Goal: Book appointment/travel/reservation

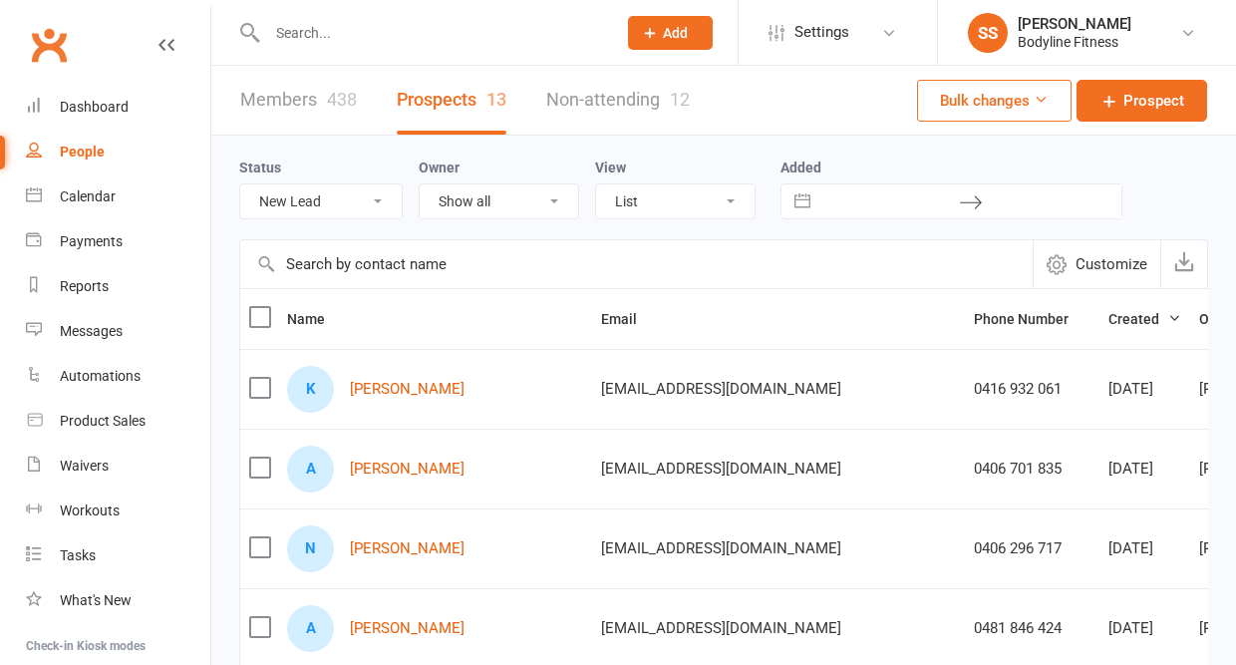
select select "New Lead"
select select "50"
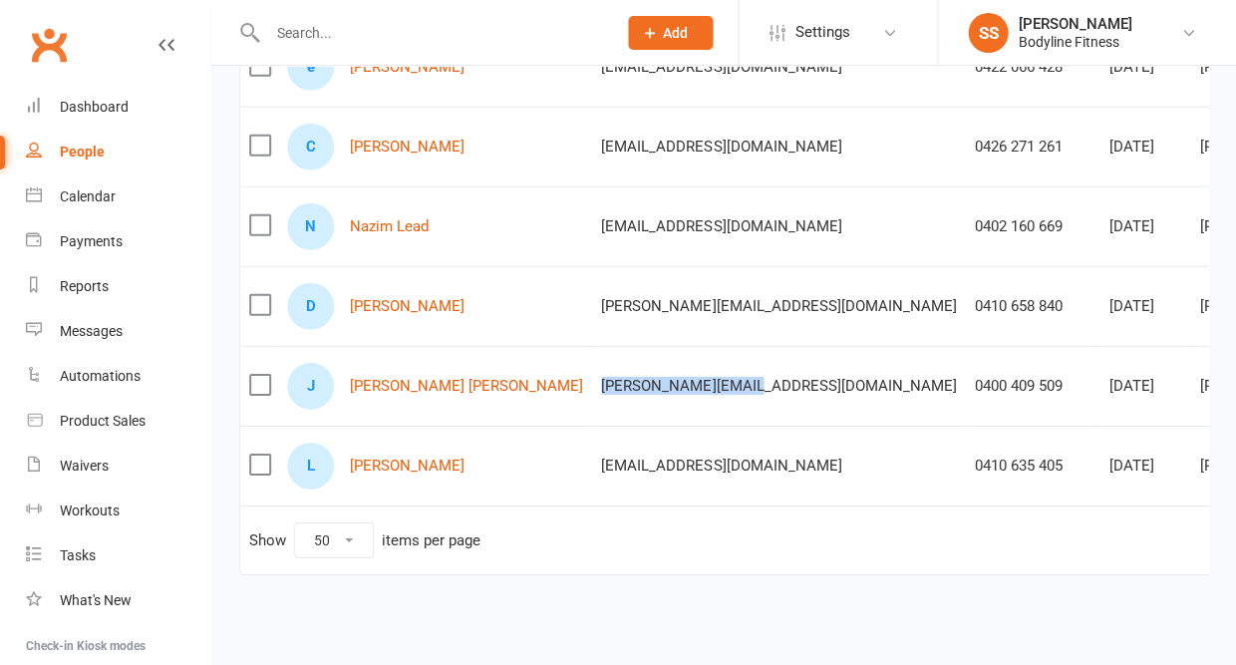
scroll to position [0, 109]
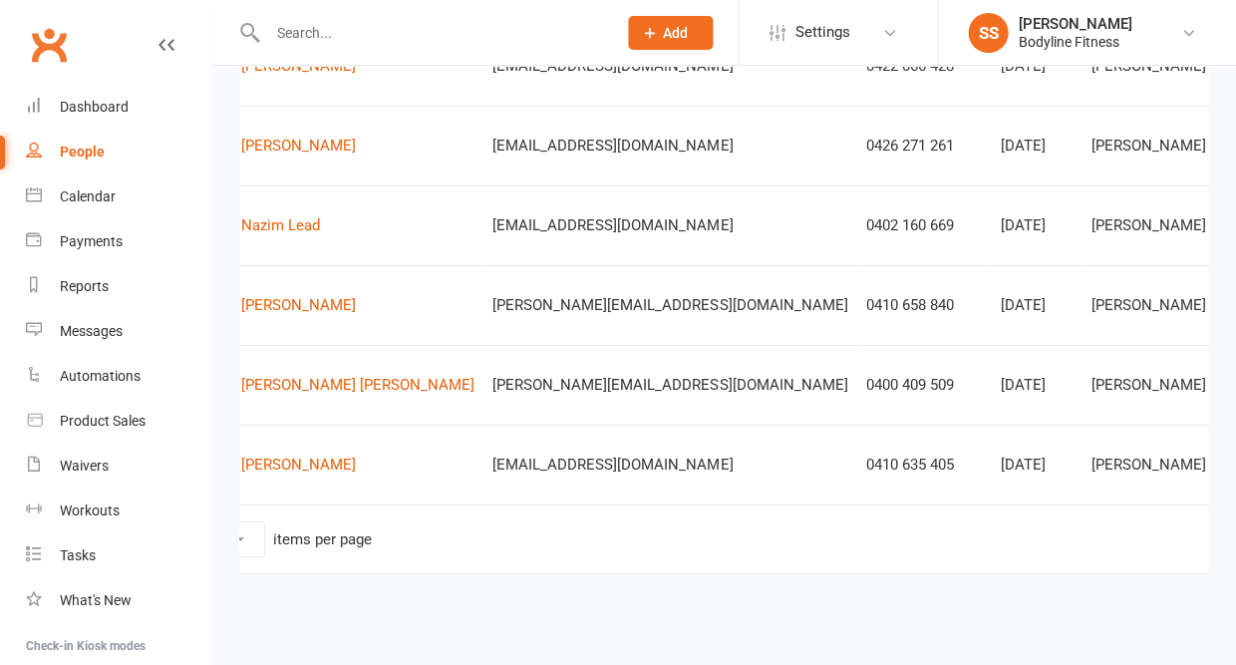
click at [308, 26] on input "text" at bounding box center [431, 33] width 341 height 28
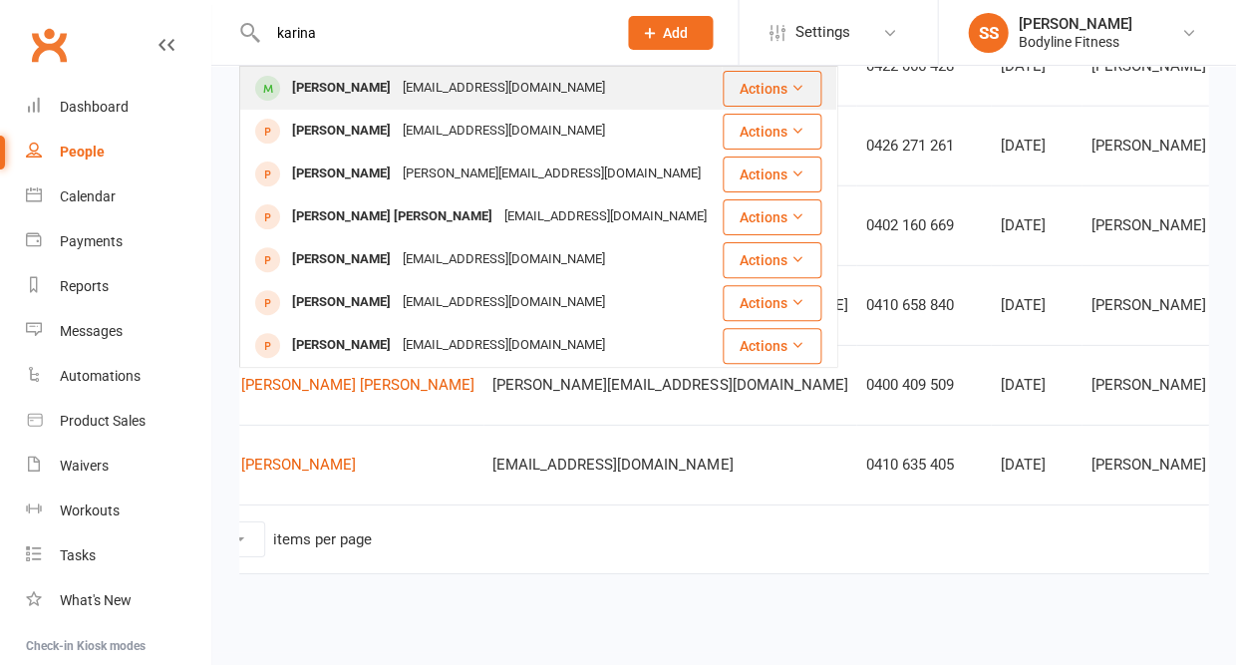
type input "karina"
click at [295, 79] on div "Karina Pham" at bounding box center [341, 88] width 111 height 29
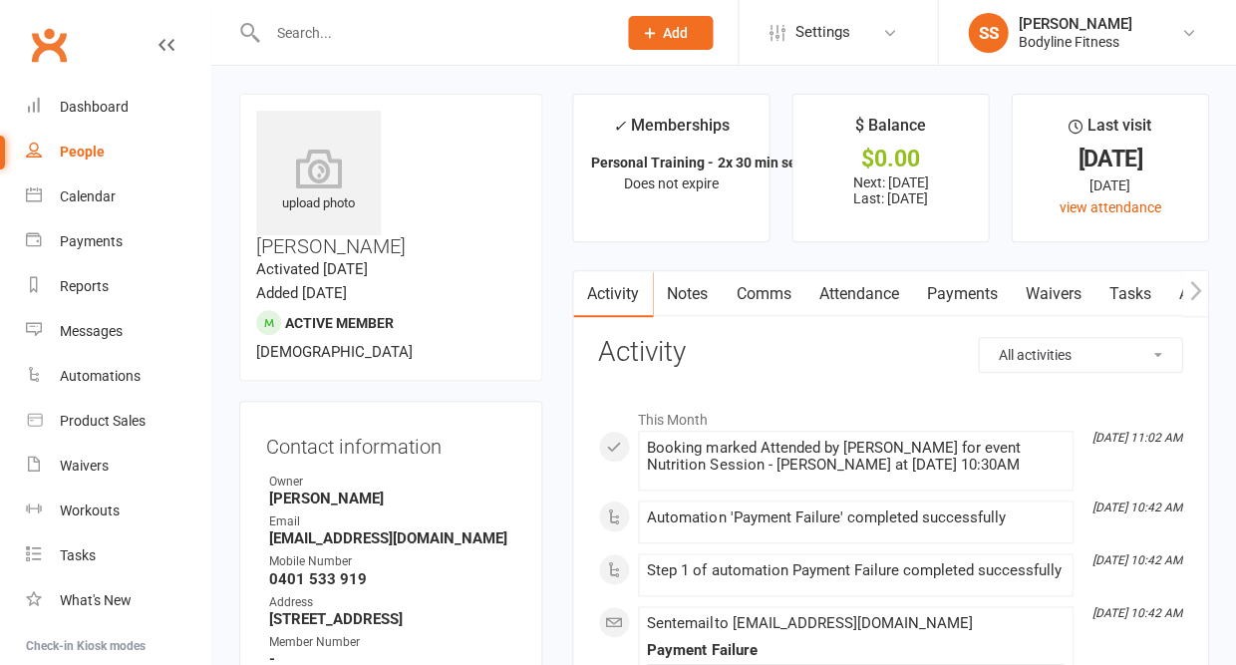
click at [944, 292] on link "Payments" at bounding box center [961, 294] width 99 height 46
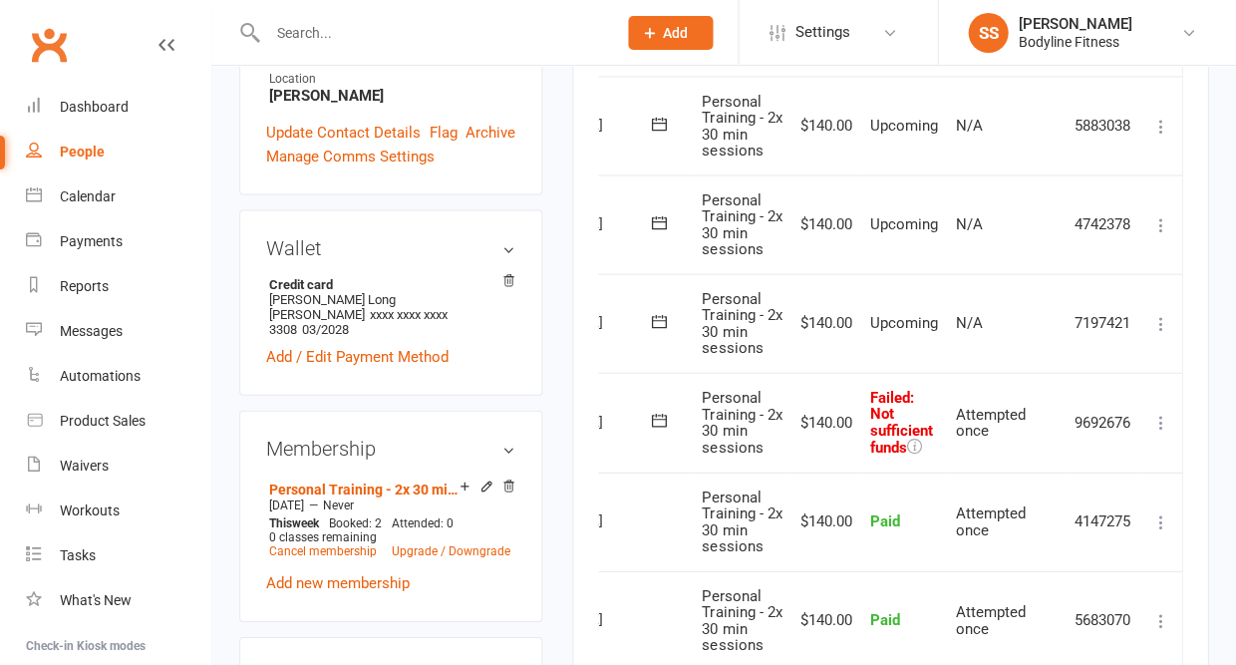
scroll to position [0, 93]
click at [1156, 412] on icon at bounding box center [1161, 422] width 20 height 20
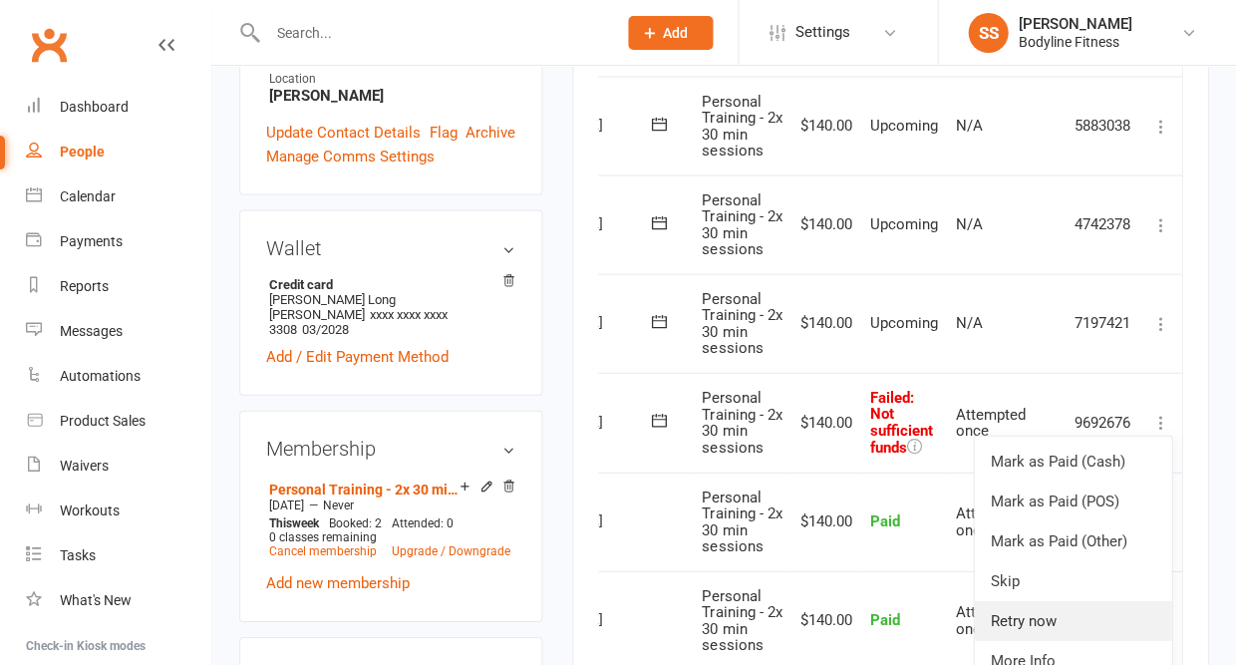
click at [1029, 600] on link "Retry now" at bounding box center [1072, 620] width 197 height 40
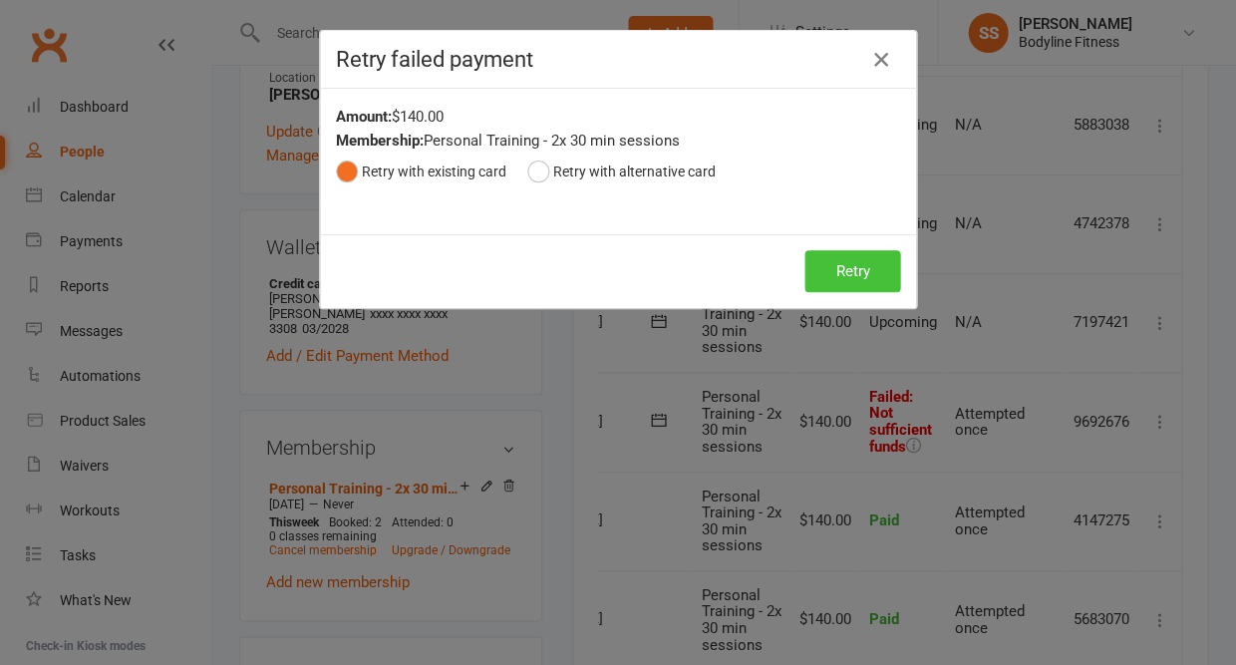
click at [830, 272] on button "Retry" at bounding box center [853, 271] width 96 height 42
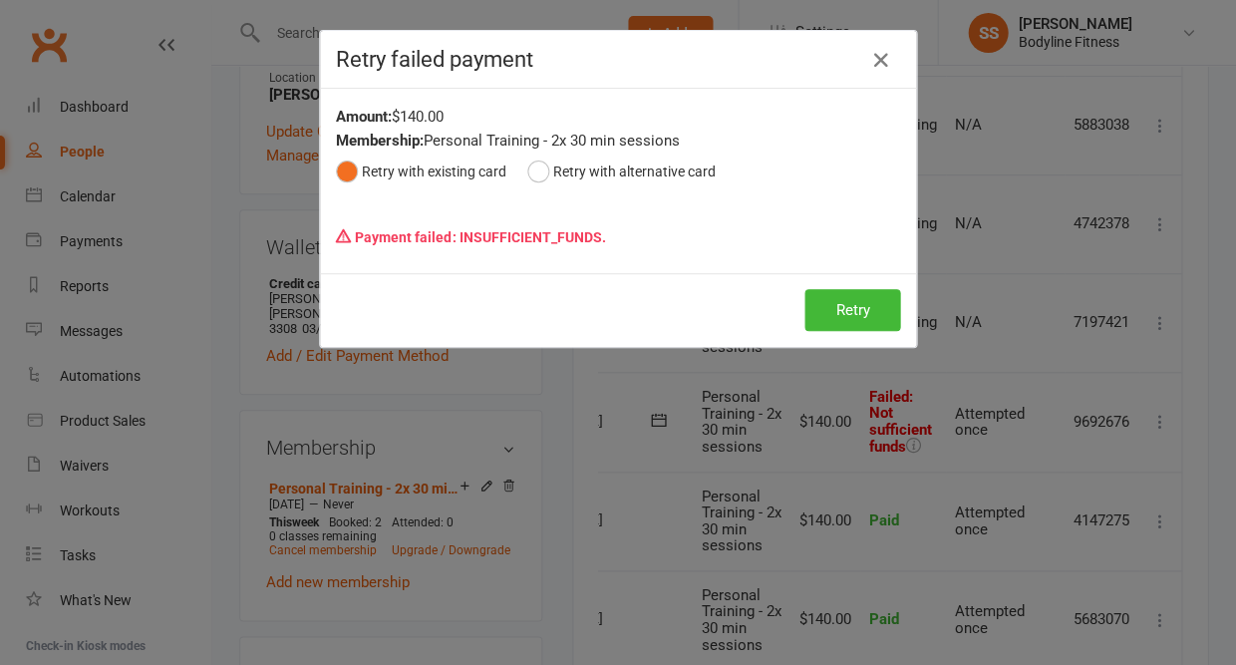
click at [881, 60] on icon "button" at bounding box center [880, 60] width 24 height 24
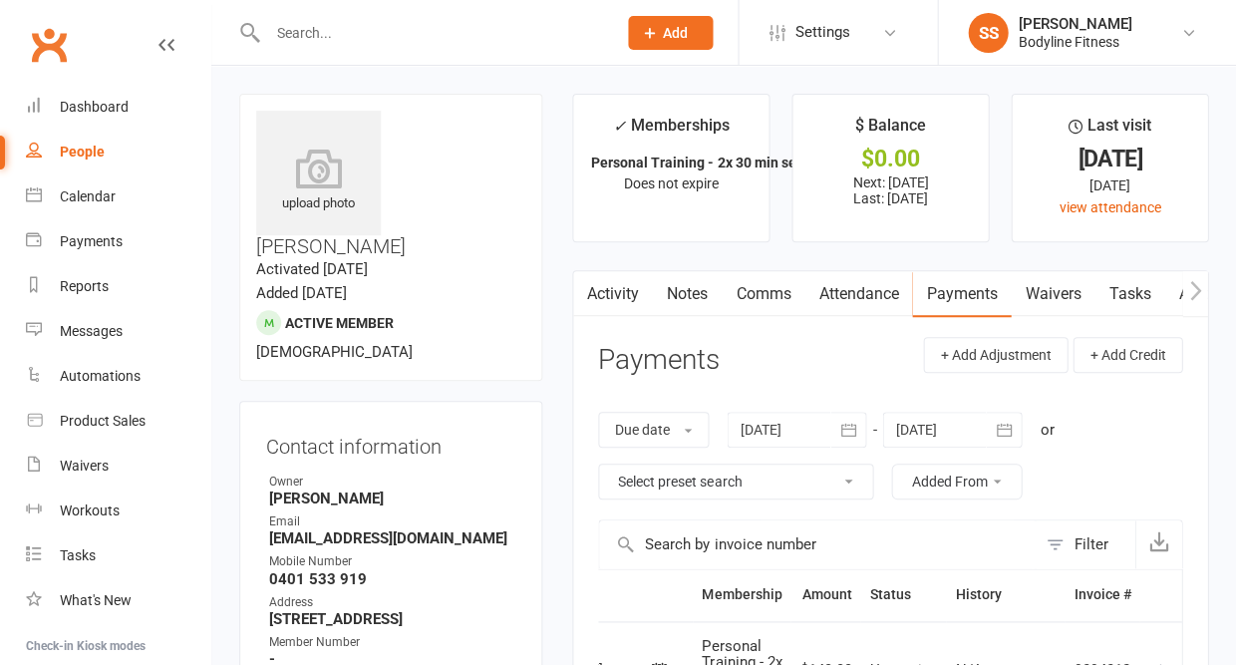
scroll to position [0, 0]
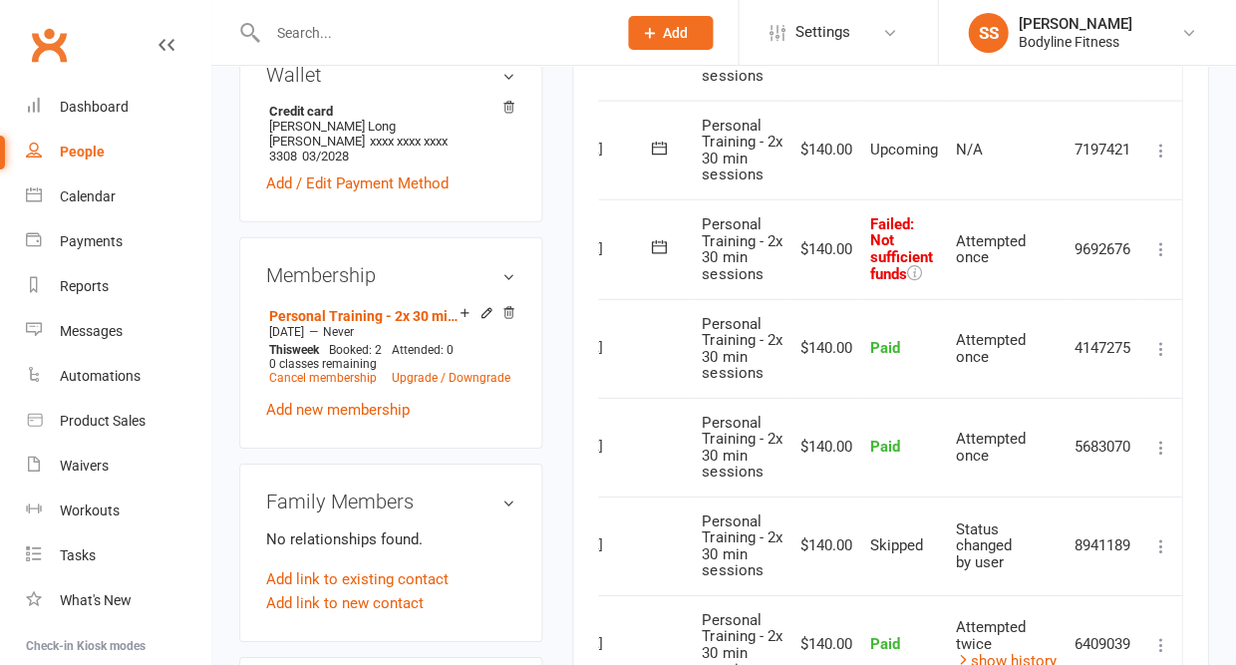
scroll to position [0, 93]
click at [1156, 239] on icon at bounding box center [1161, 249] width 20 height 20
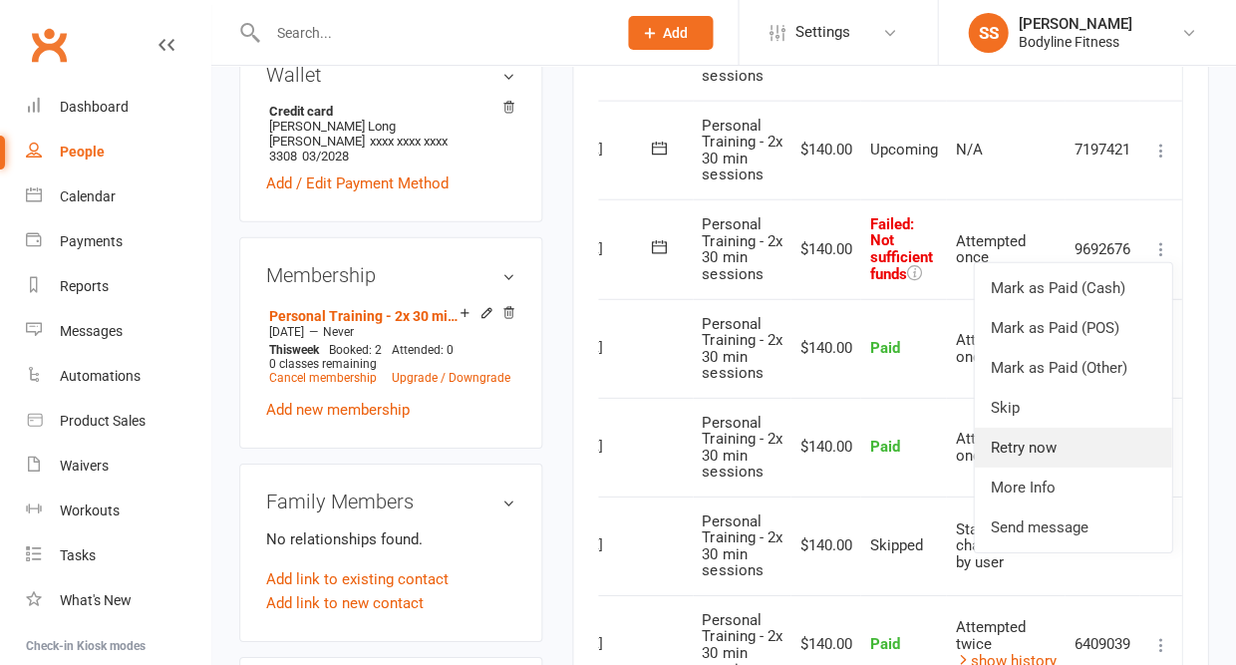
click at [1052, 428] on link "Retry now" at bounding box center [1072, 448] width 197 height 40
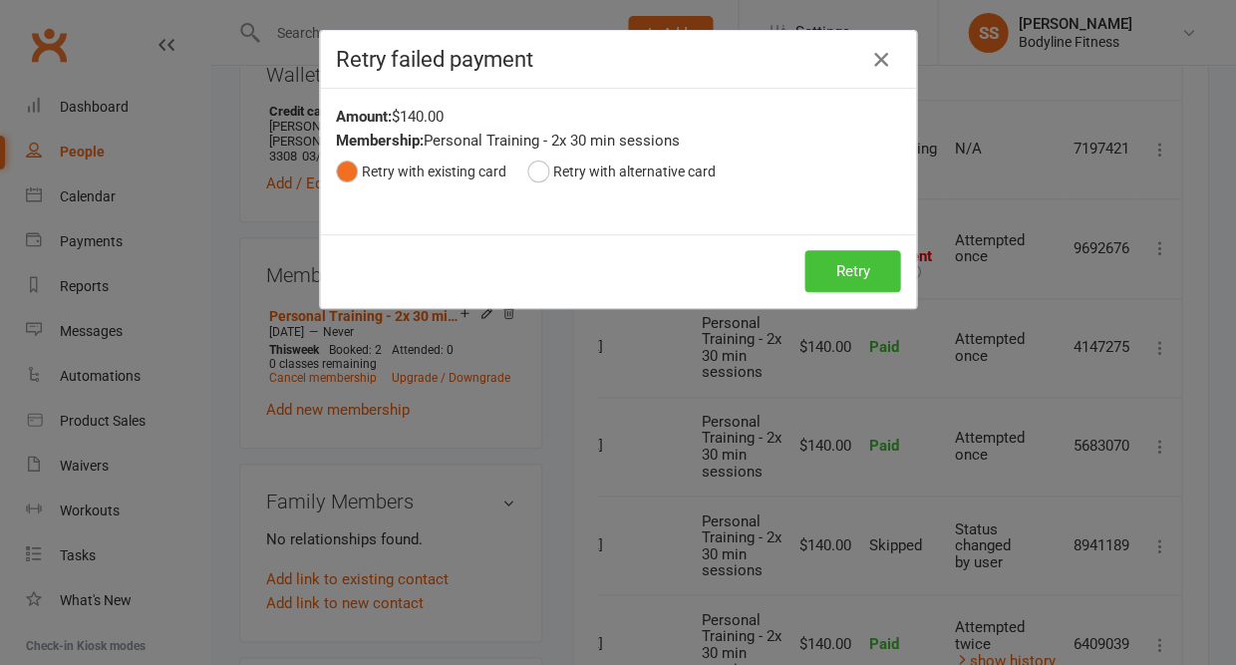
click at [849, 258] on button "Retry" at bounding box center [853, 271] width 96 height 42
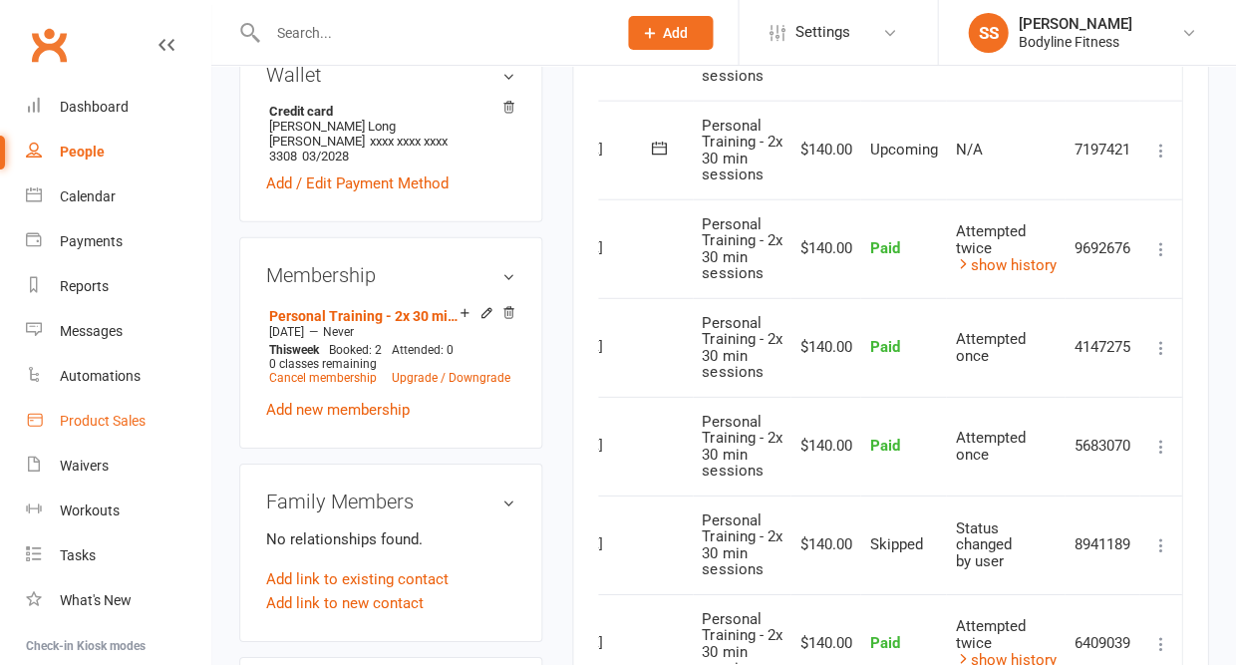
click at [106, 422] on link "Product Sales" at bounding box center [118, 421] width 184 height 45
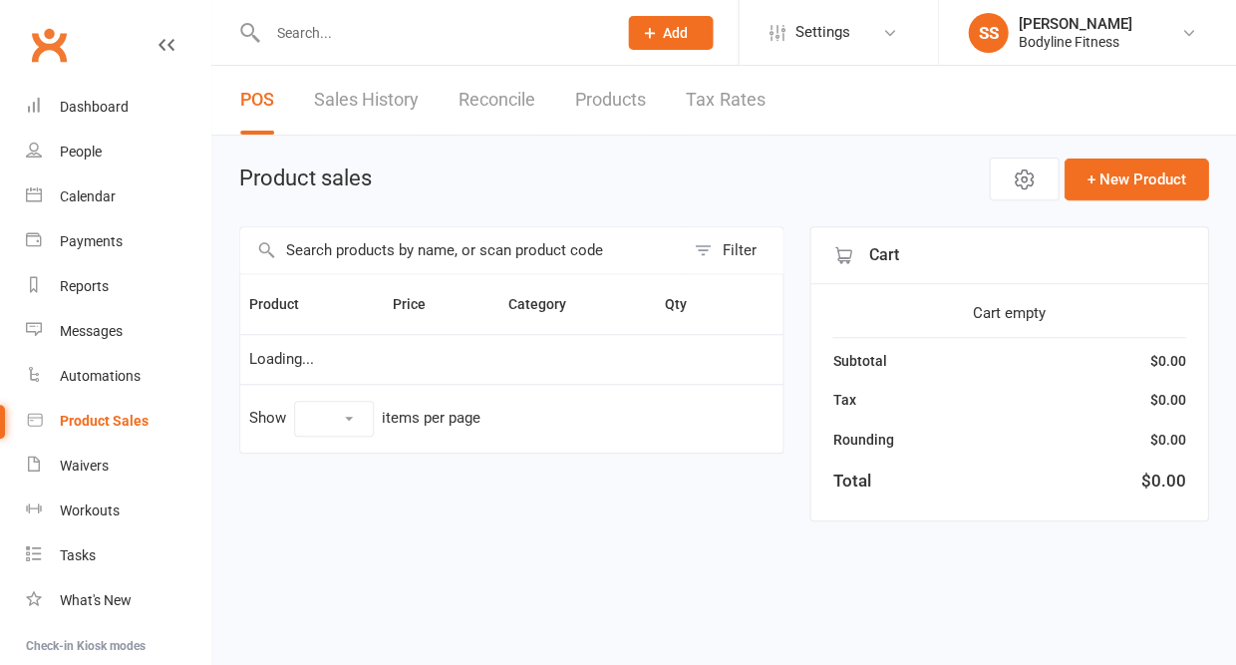
select select "10"
click at [359, 243] on input "text" at bounding box center [462, 250] width 444 height 46
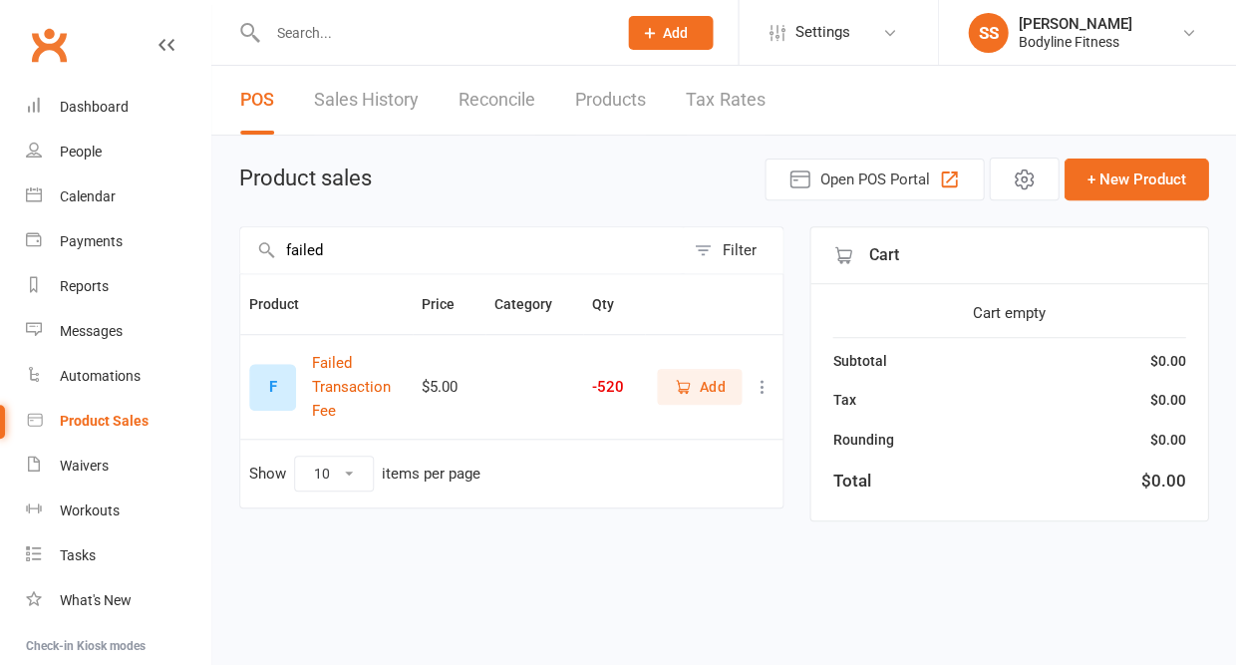
type input "failed"
click at [703, 389] on span "Add" at bounding box center [712, 387] width 25 height 22
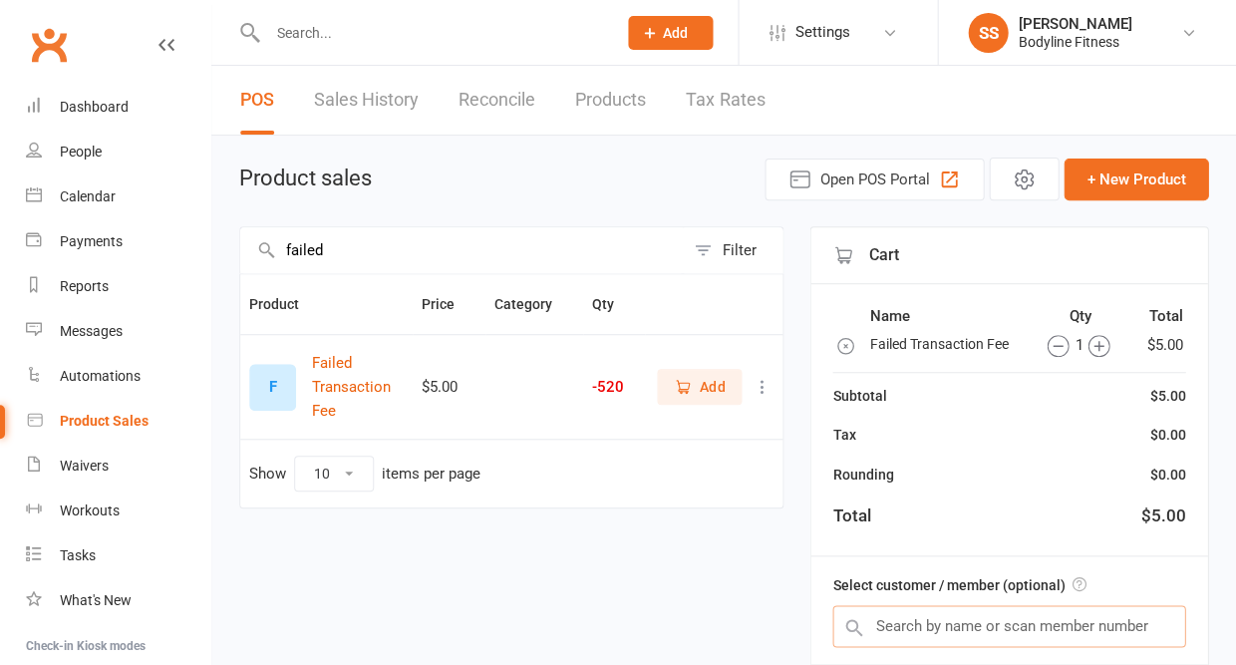
click at [930, 608] on input "text" at bounding box center [1009, 626] width 353 height 42
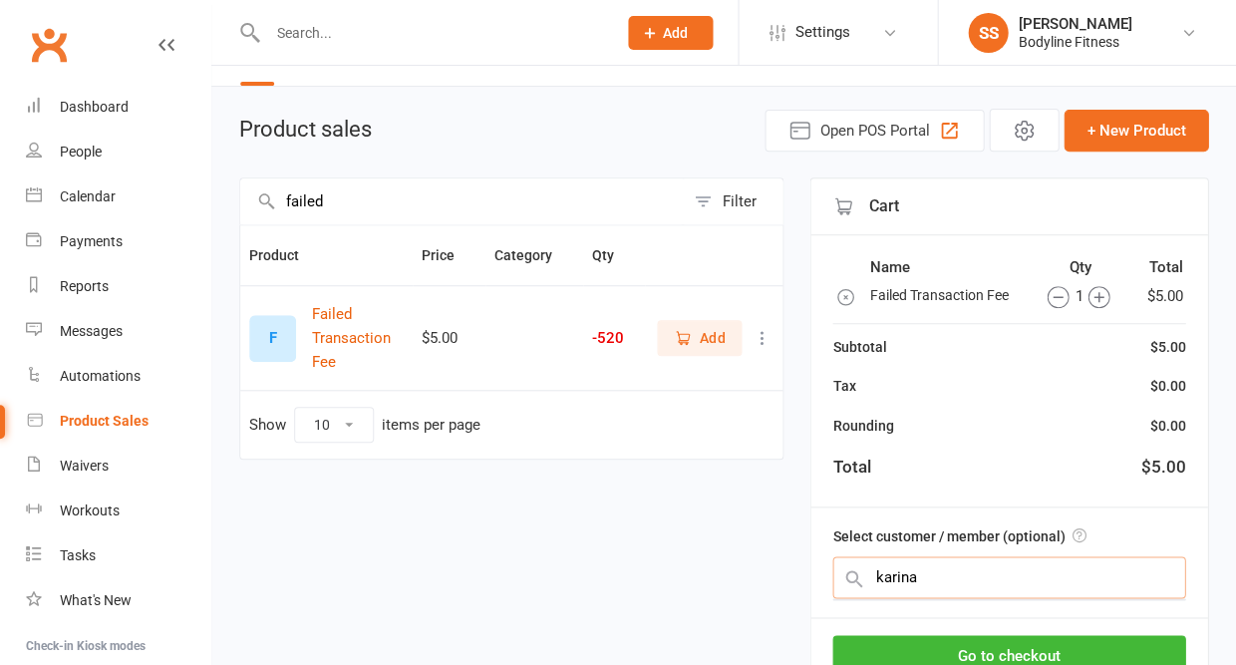
scroll to position [66, 0]
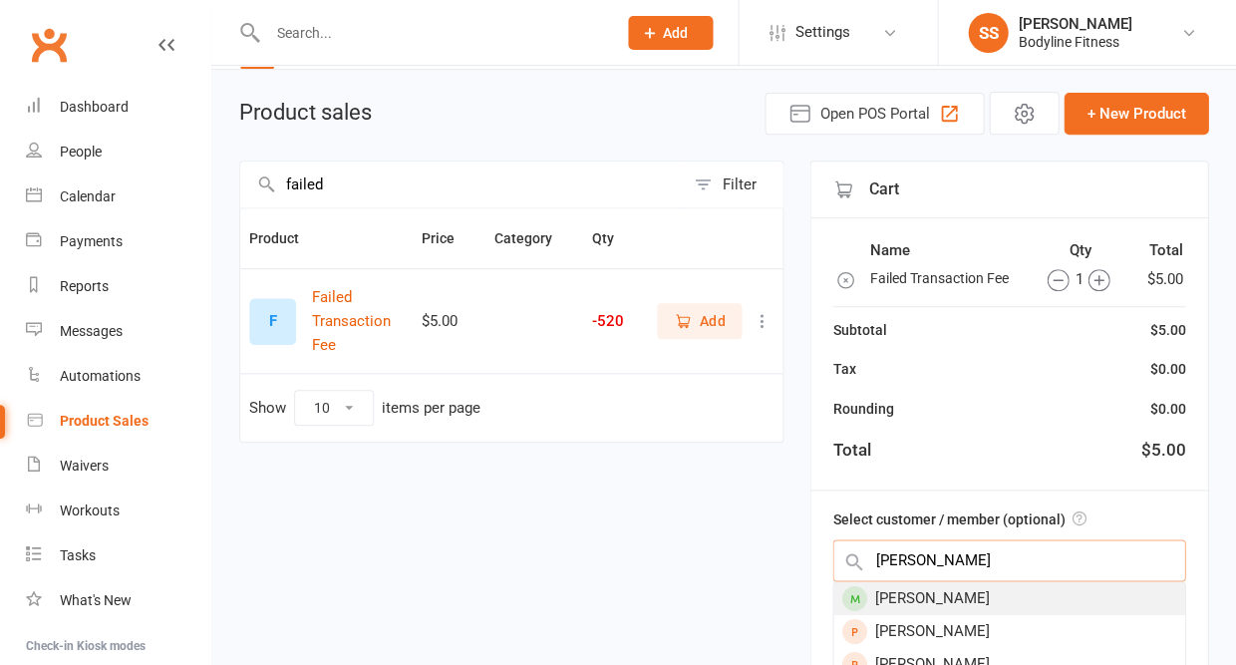
type input "karina p"
click at [923, 587] on div "Karina Pham" at bounding box center [1009, 598] width 351 height 33
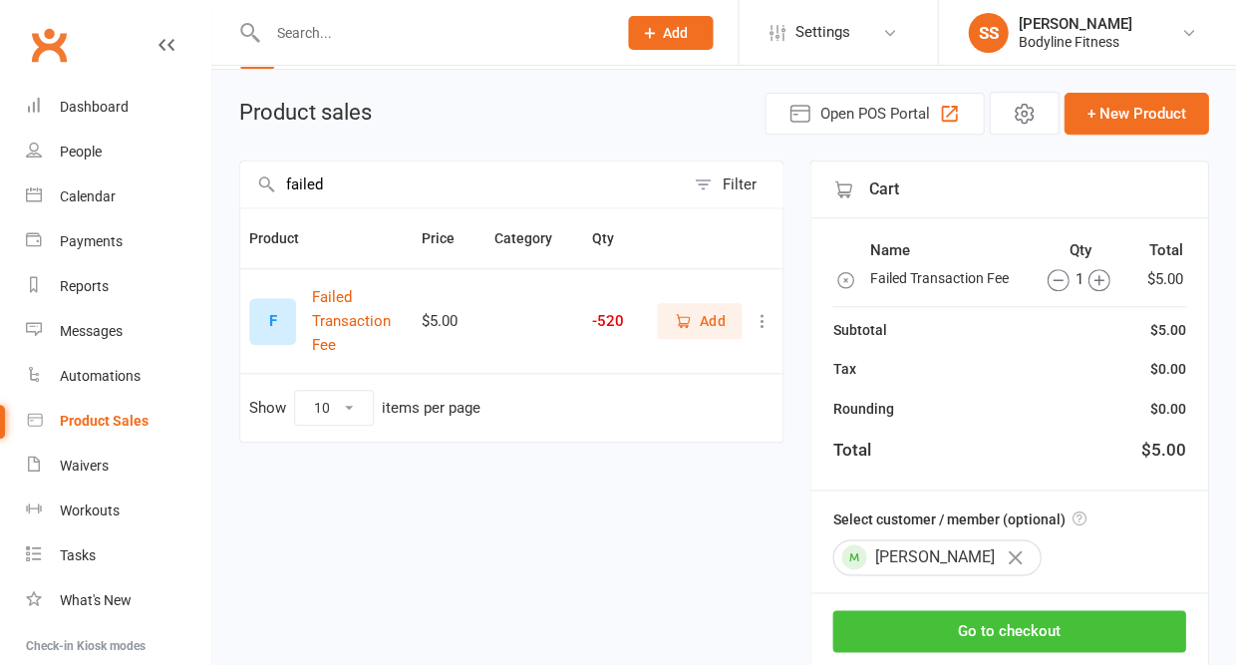
click at [1004, 617] on button "Go to checkout" at bounding box center [1009, 631] width 353 height 42
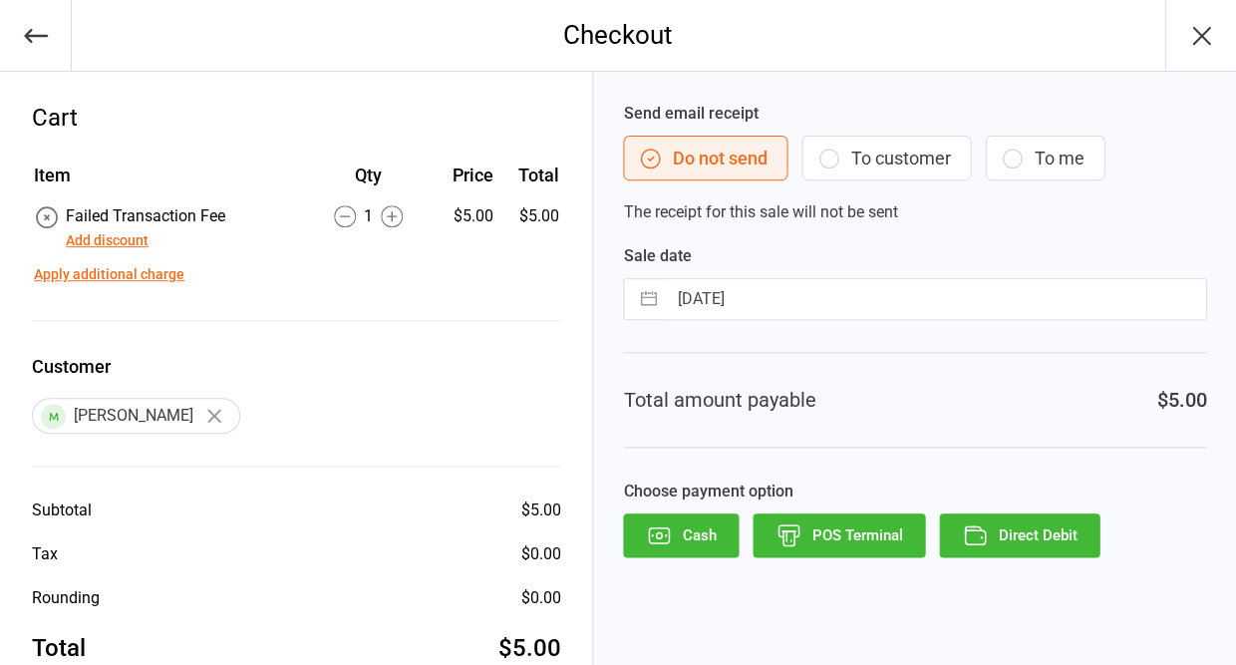
click at [916, 159] on button "To customer" at bounding box center [886, 158] width 169 height 45
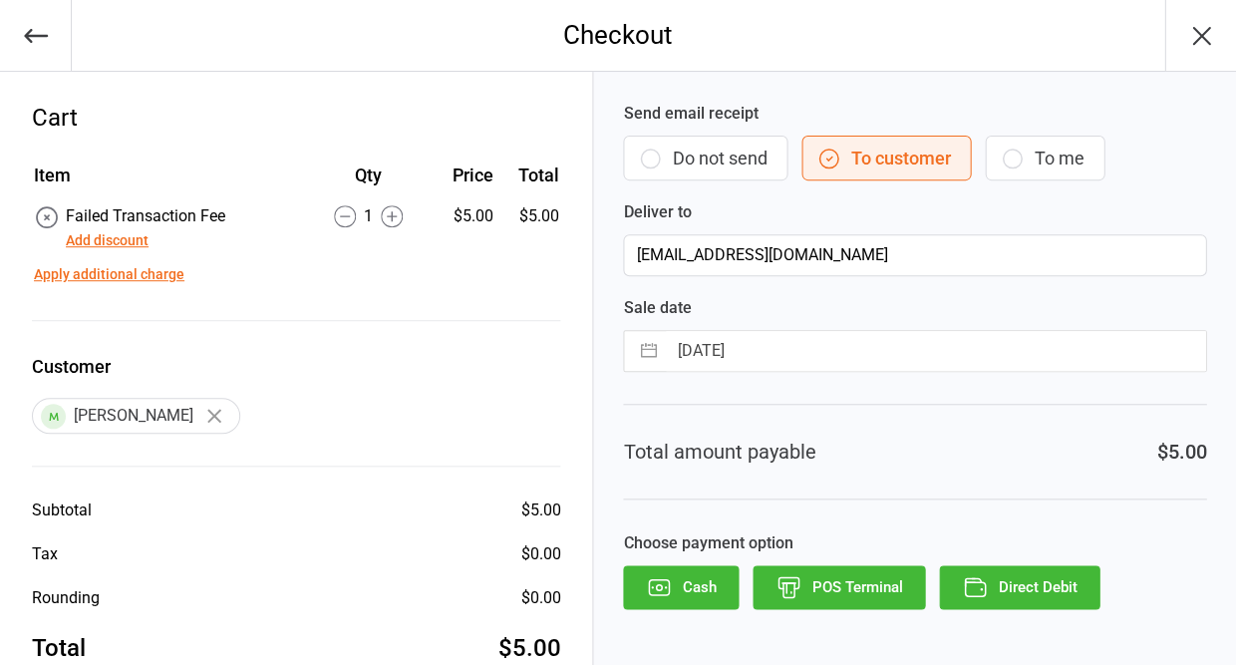
click at [1002, 578] on button "Direct Debit" at bounding box center [1019, 587] width 161 height 44
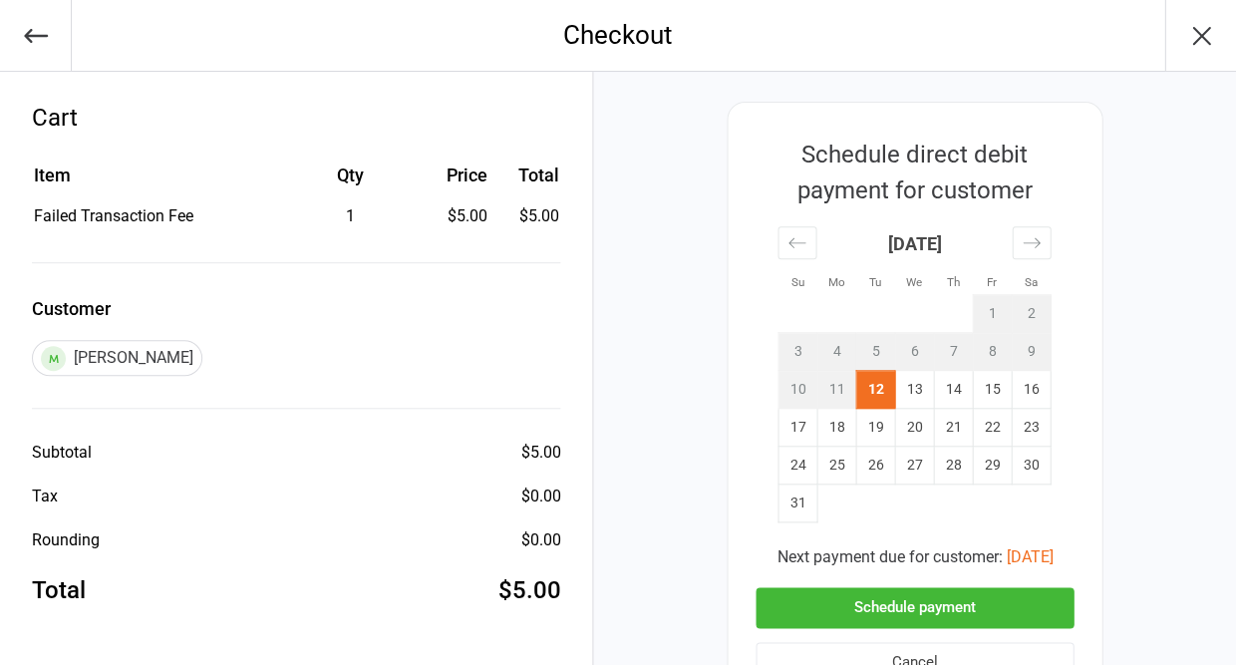
click at [967, 587] on button "Schedule payment" at bounding box center [915, 607] width 318 height 41
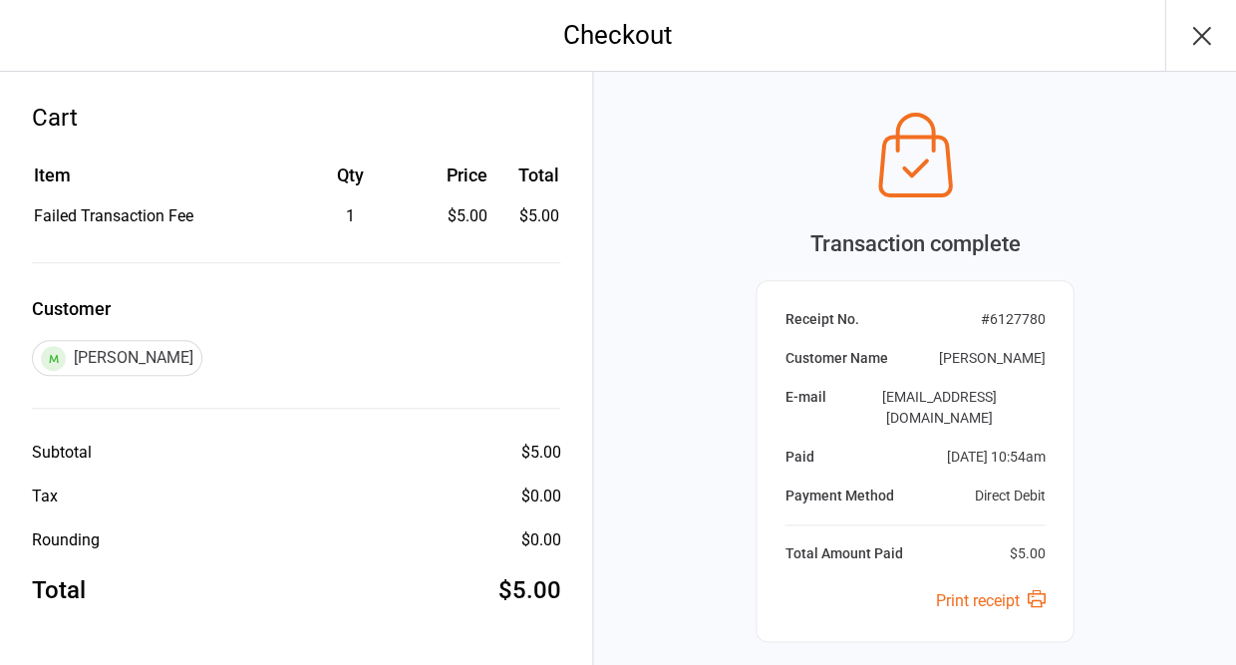
click at [1196, 35] on icon "button" at bounding box center [1201, 36] width 32 height 32
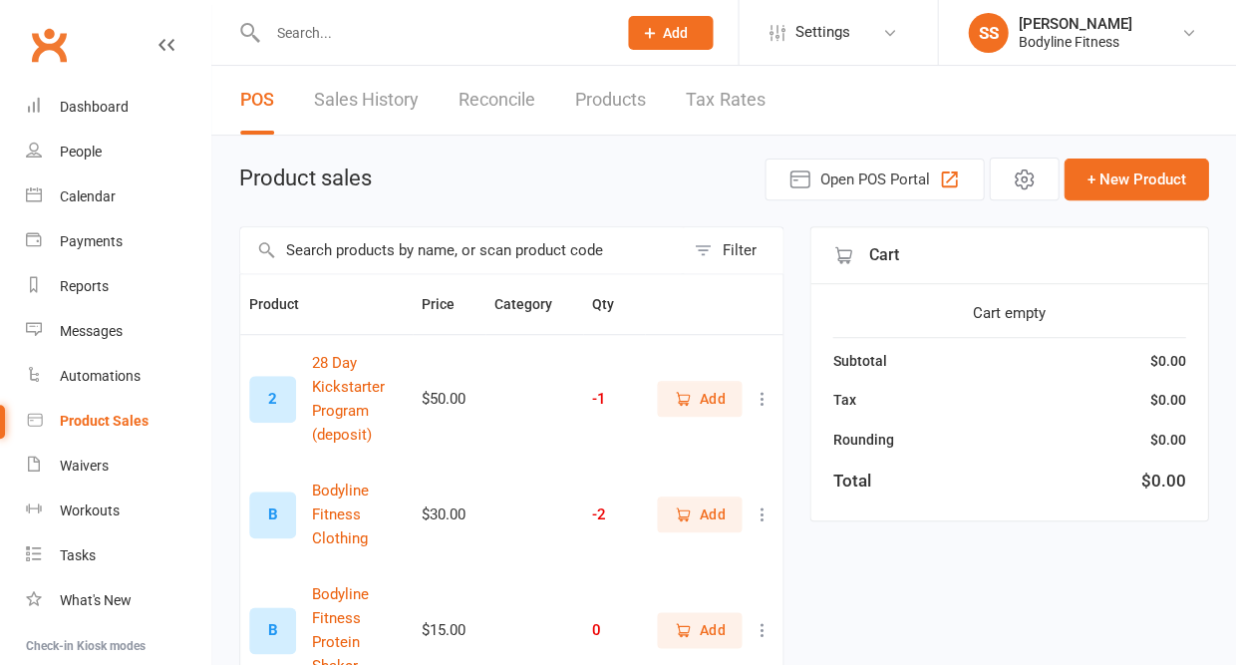
click at [351, 30] on input "text" at bounding box center [431, 33] width 341 height 28
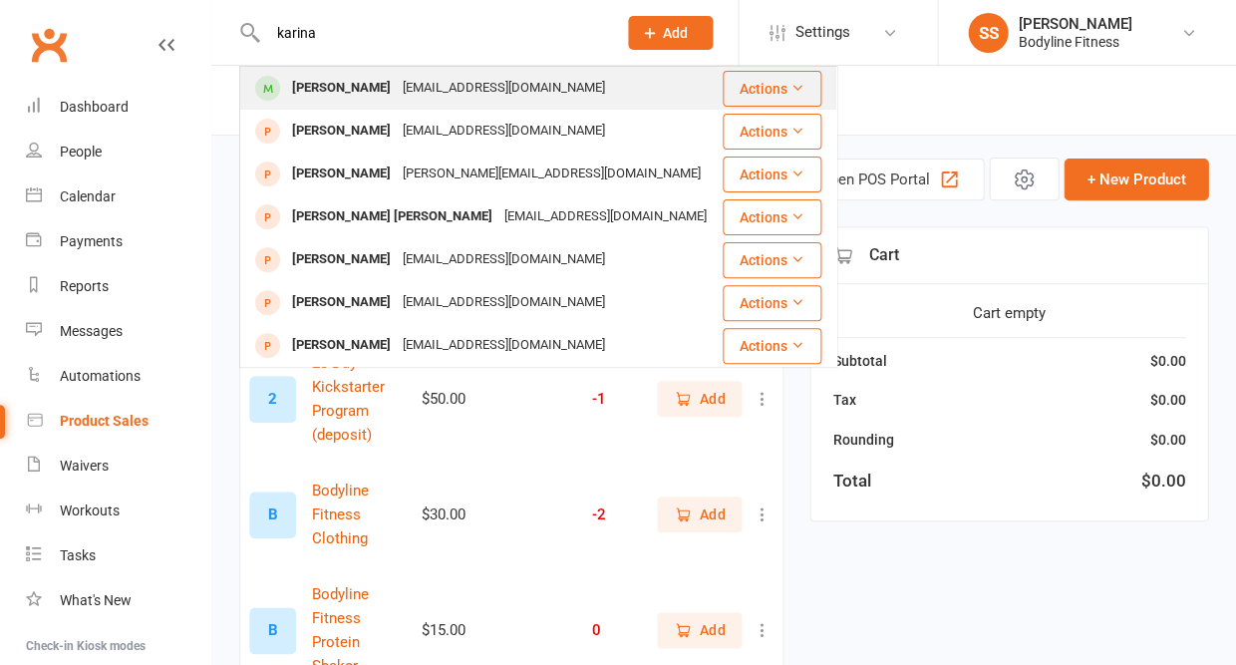
type input "karina"
click at [349, 81] on div "[PERSON_NAME]" at bounding box center [341, 88] width 111 height 29
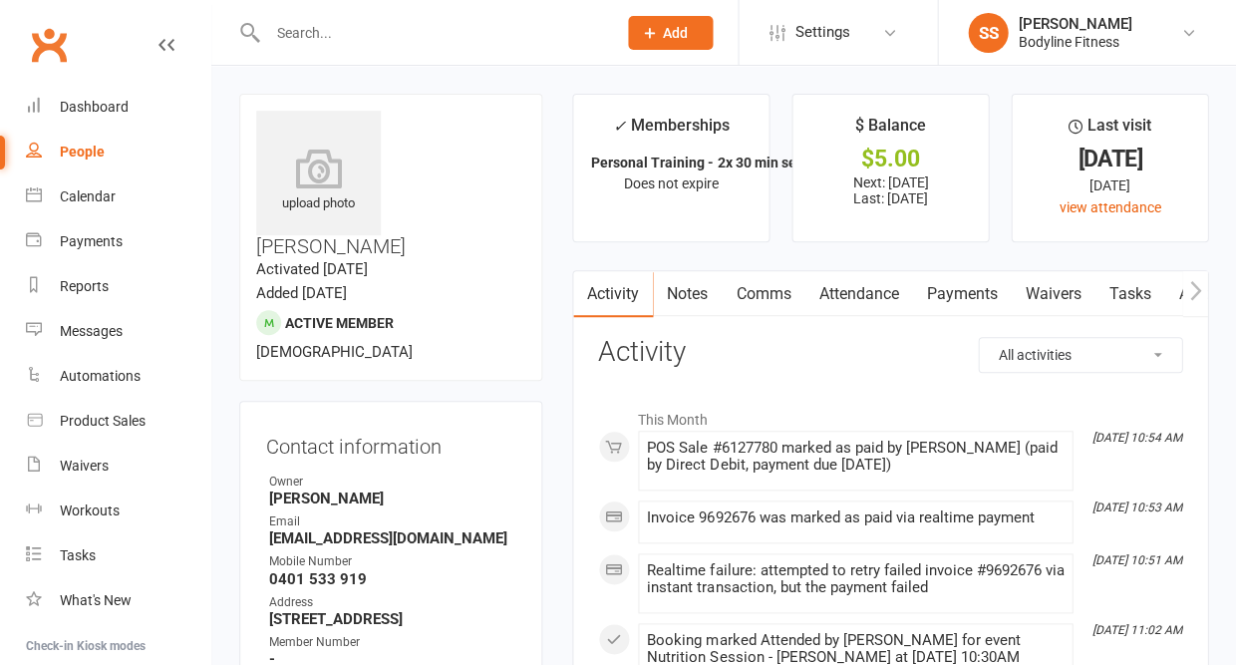
click at [954, 283] on link "Payments" at bounding box center [961, 294] width 99 height 46
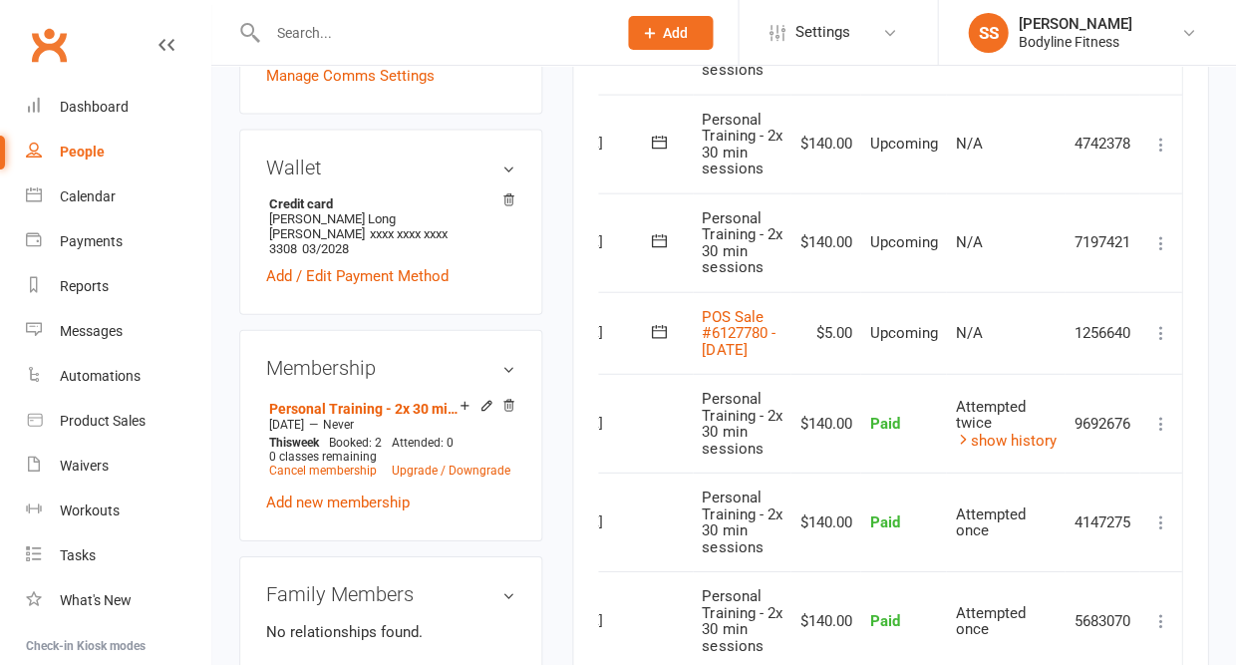
scroll to position [0, 93]
click at [1157, 323] on icon at bounding box center [1161, 333] width 20 height 20
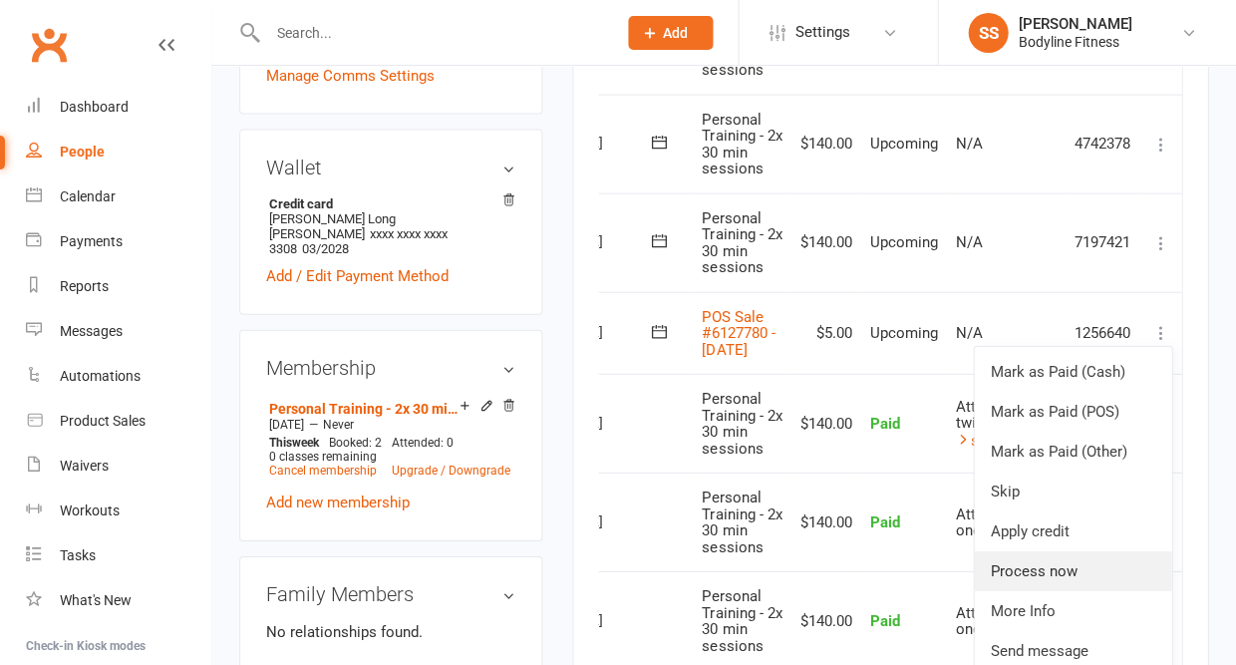
click at [1050, 551] on link "Process now" at bounding box center [1072, 571] width 197 height 40
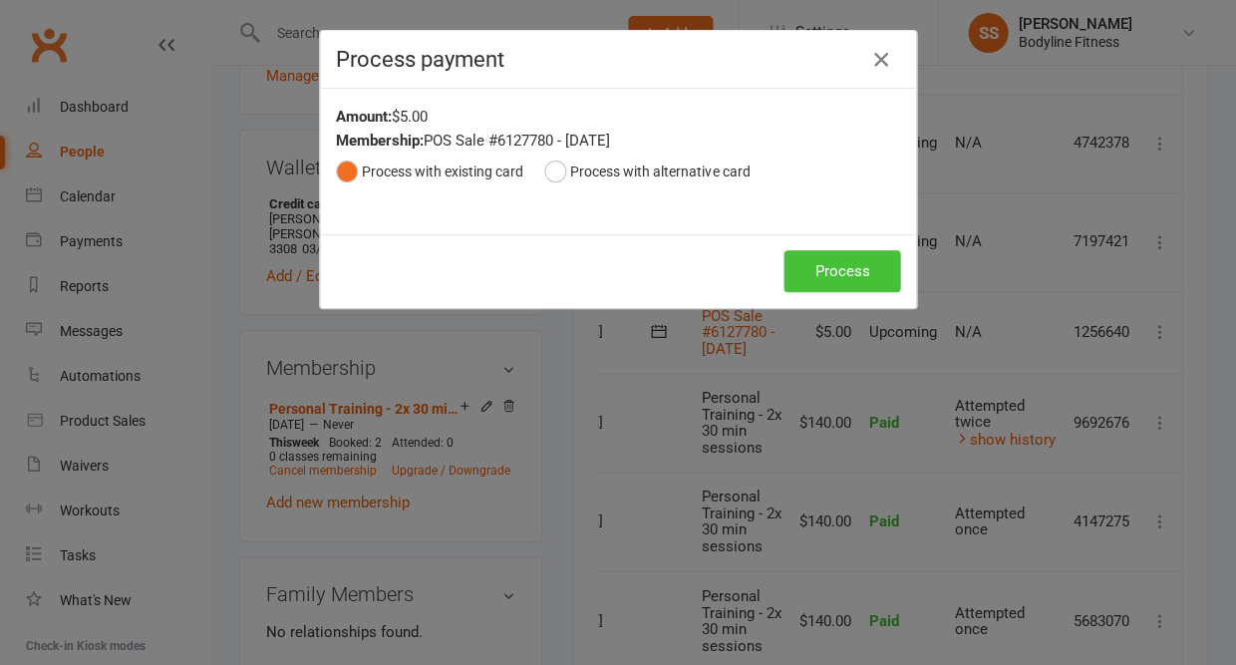
click at [808, 255] on button "Process" at bounding box center [842, 271] width 117 height 42
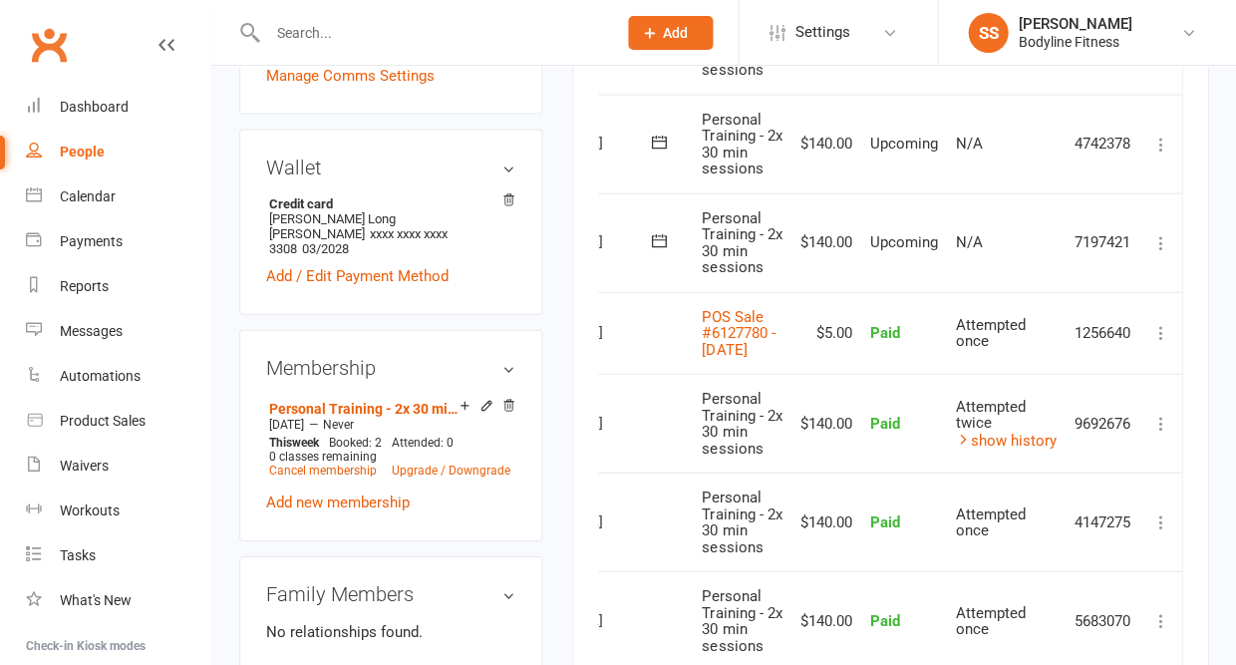
click at [85, 147] on div "People" at bounding box center [82, 152] width 45 height 16
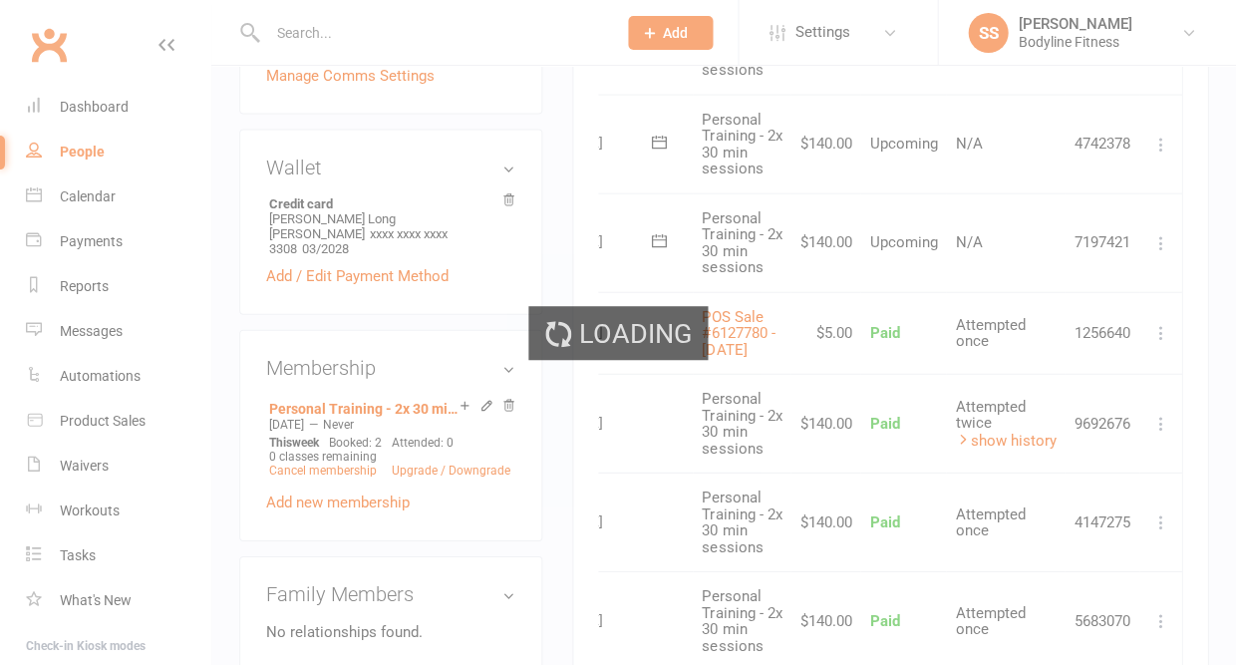
select select "50"
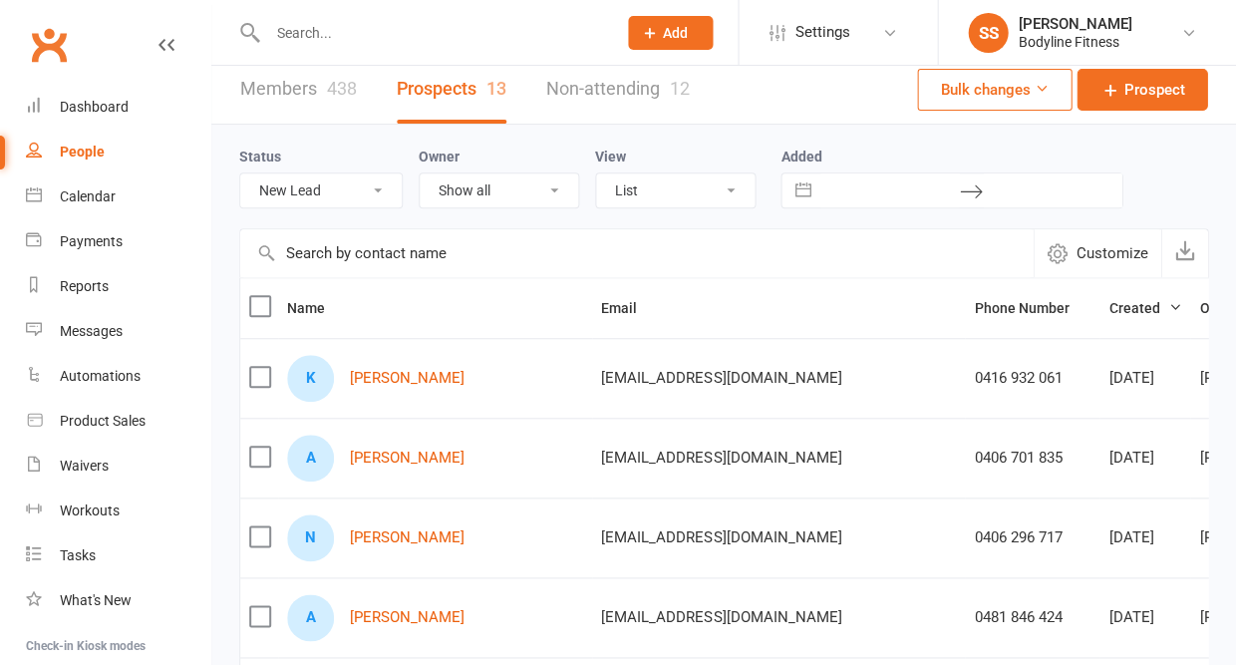
scroll to position [10, 0]
select select "Follow Up"
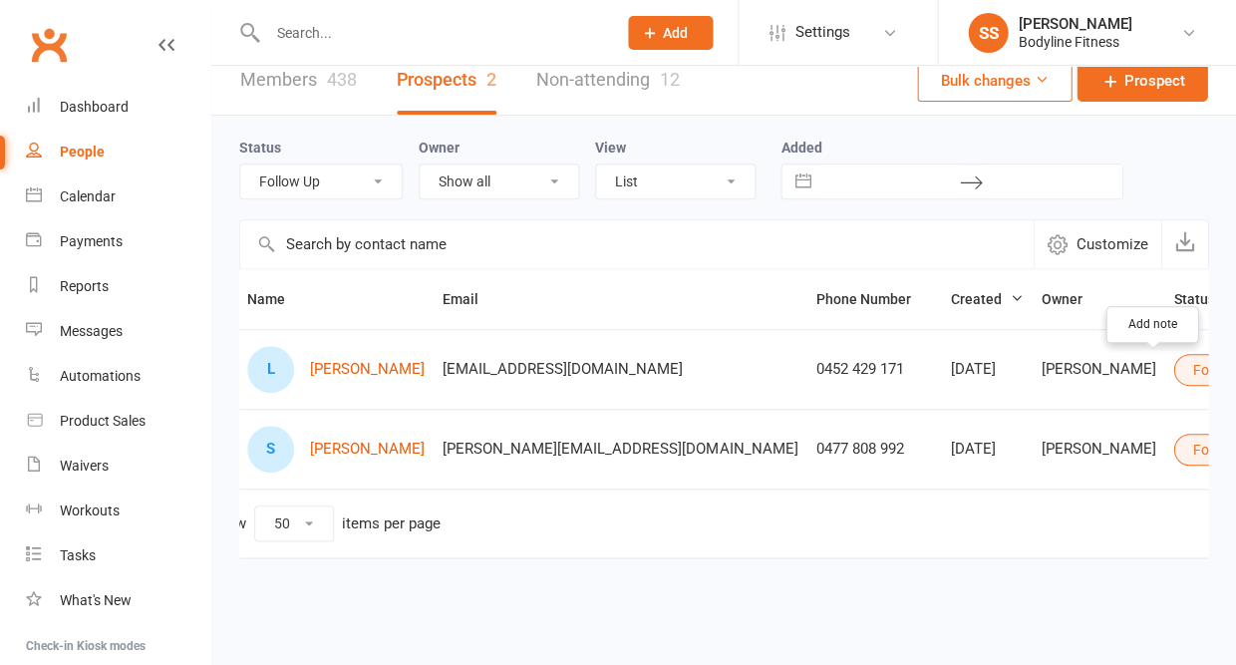
scroll to position [0, 40]
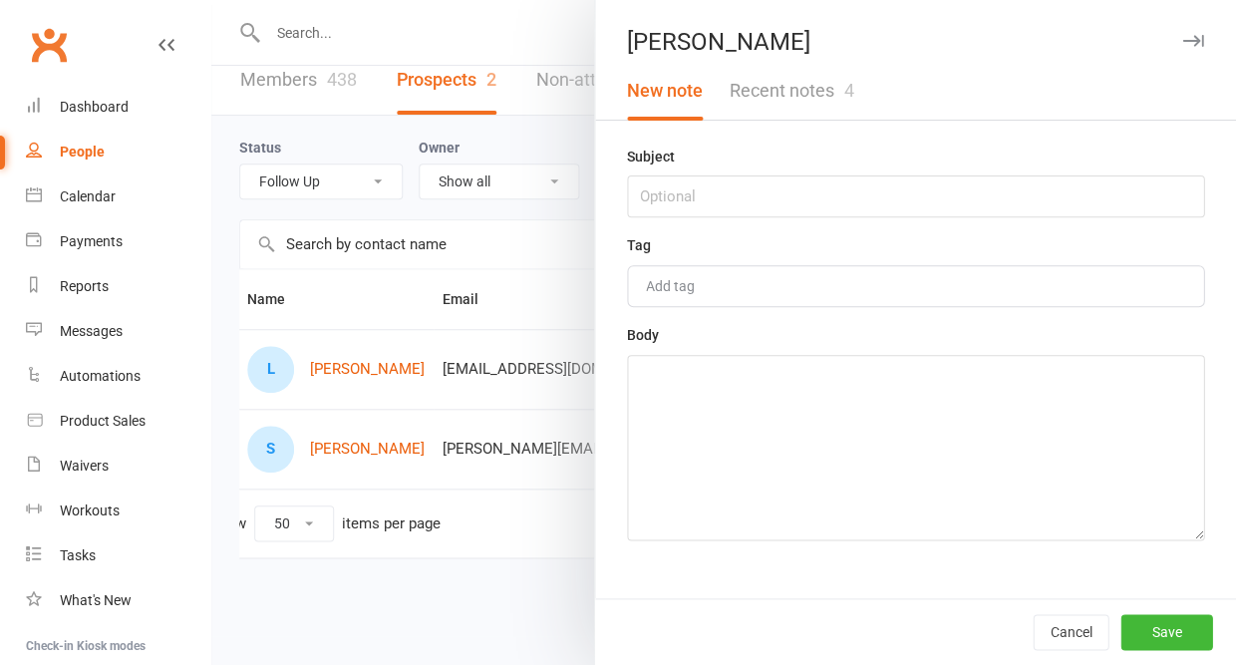
click at [797, 87] on button "Recent notes 4" at bounding box center [791, 91] width 151 height 58
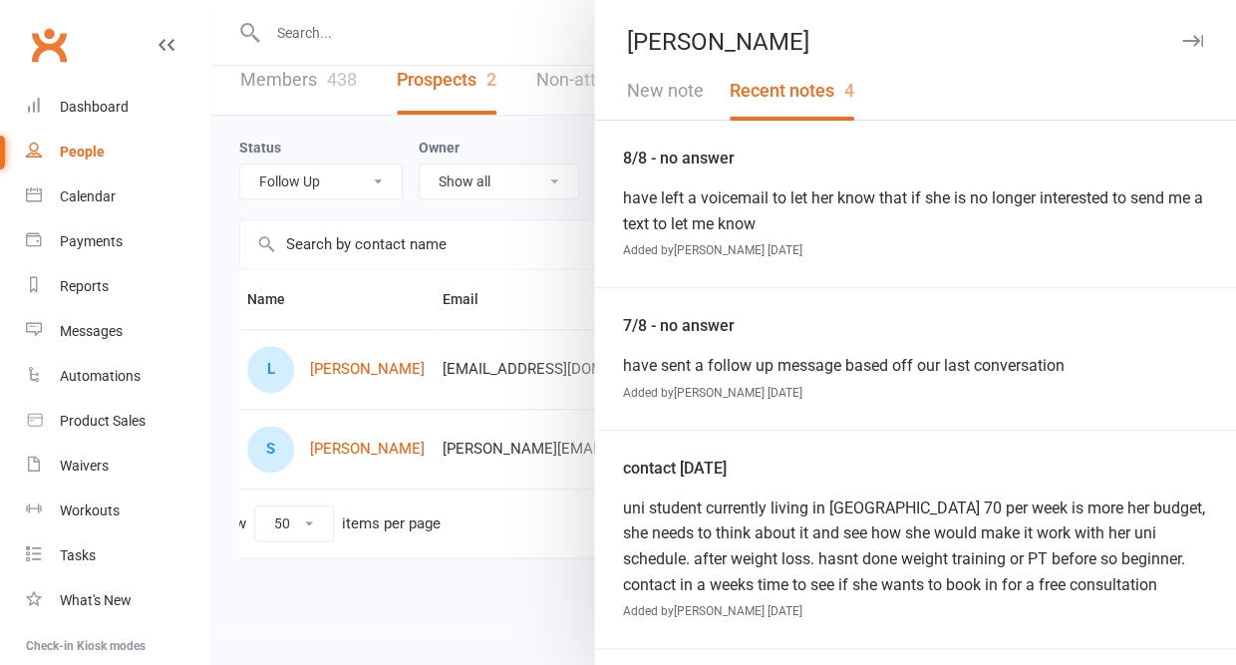
click at [1191, 39] on icon "button" at bounding box center [1193, 41] width 21 height 12
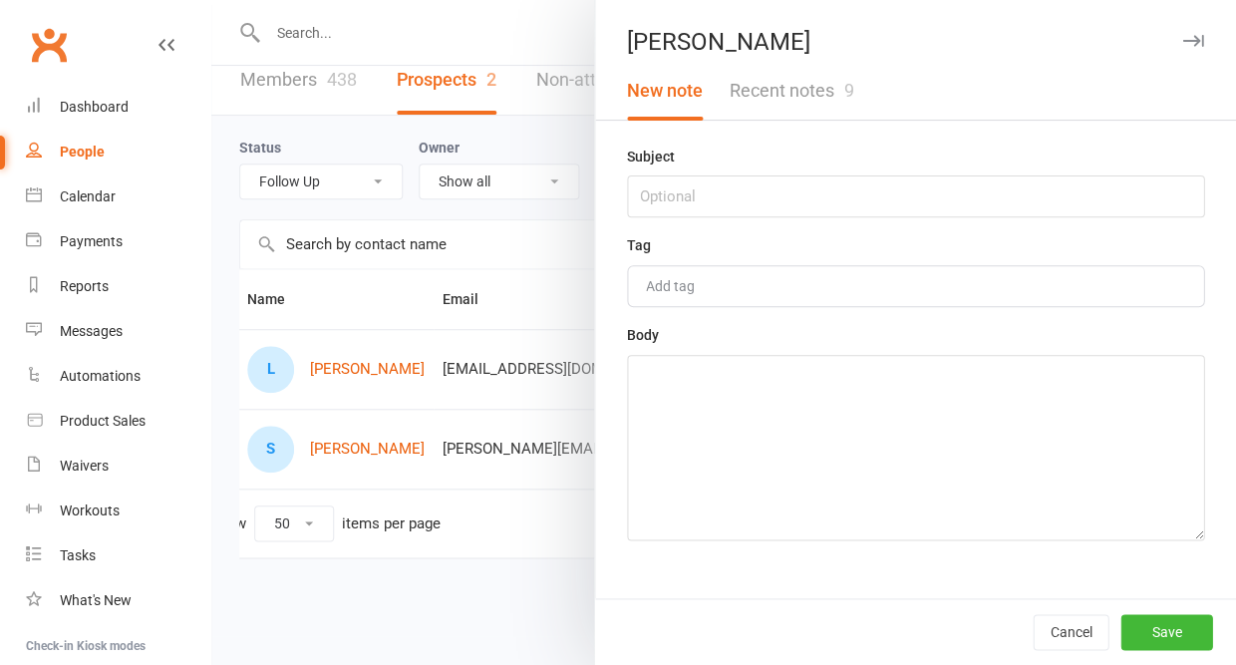
click at [809, 89] on button "Recent notes 9" at bounding box center [791, 91] width 151 height 58
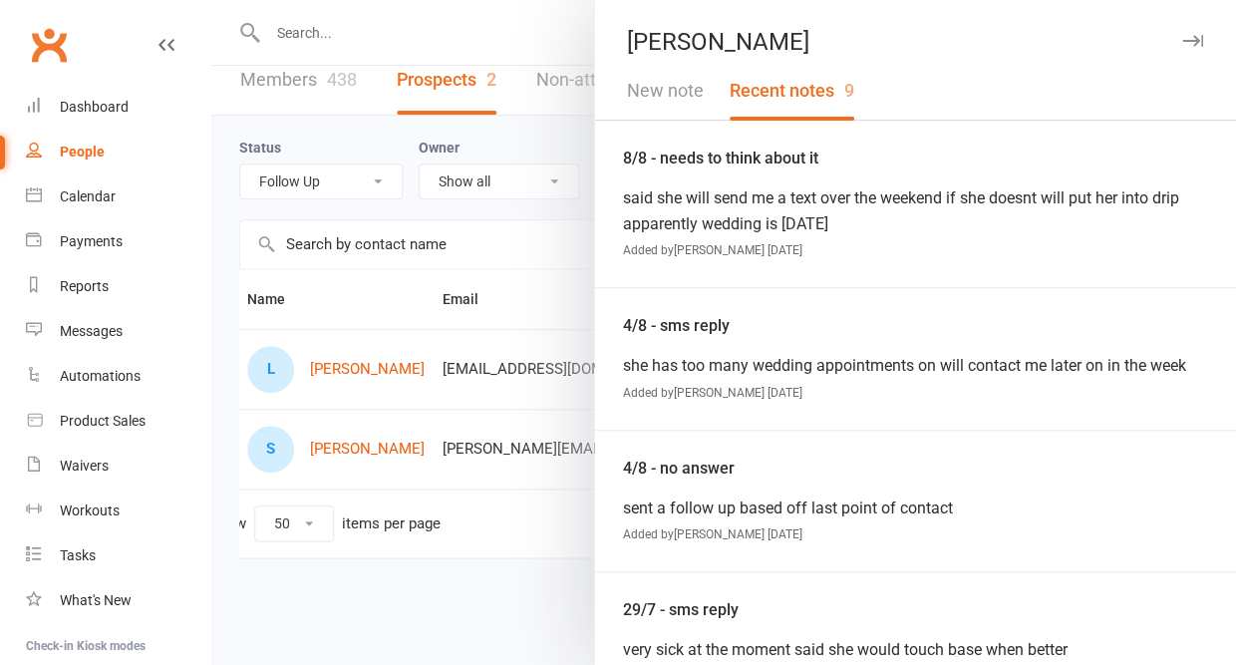
click at [1192, 38] on icon "button" at bounding box center [1193, 41] width 21 height 12
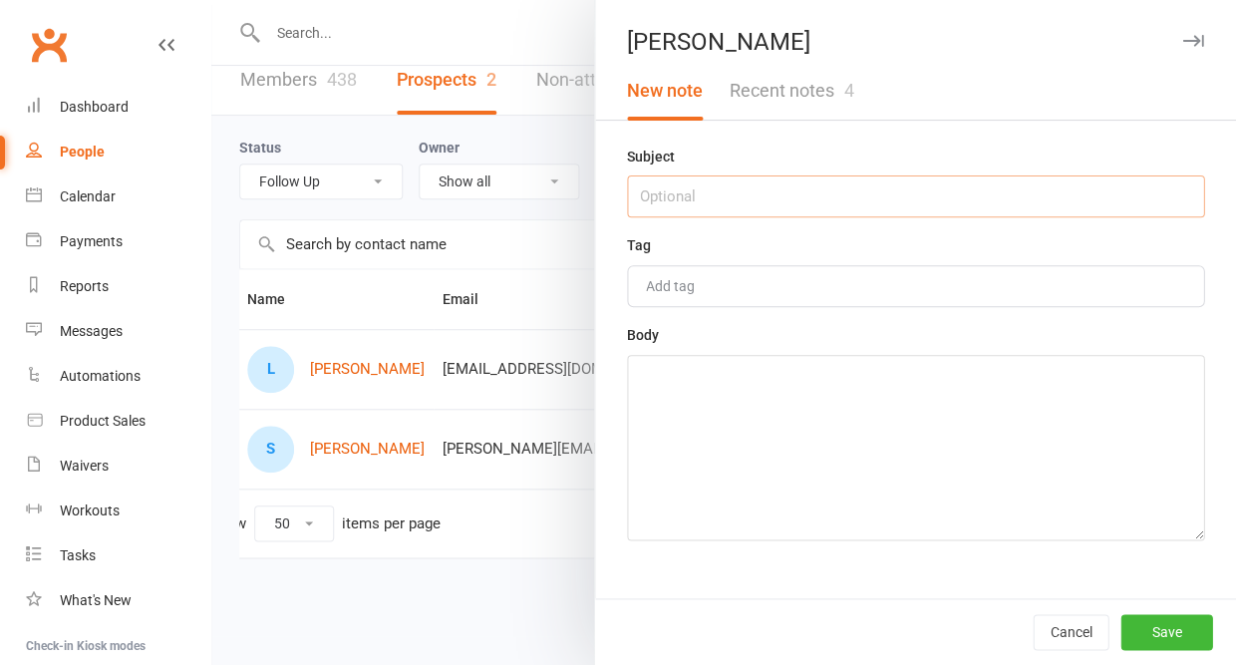
click at [832, 197] on input "text" at bounding box center [915, 196] width 577 height 42
type input "12/8 - no answer"
click at [829, 389] on textarea at bounding box center [915, 447] width 577 height 185
type textarea "no follow up sent"
click at [1154, 628] on button "Save" at bounding box center [1167, 632] width 92 height 36
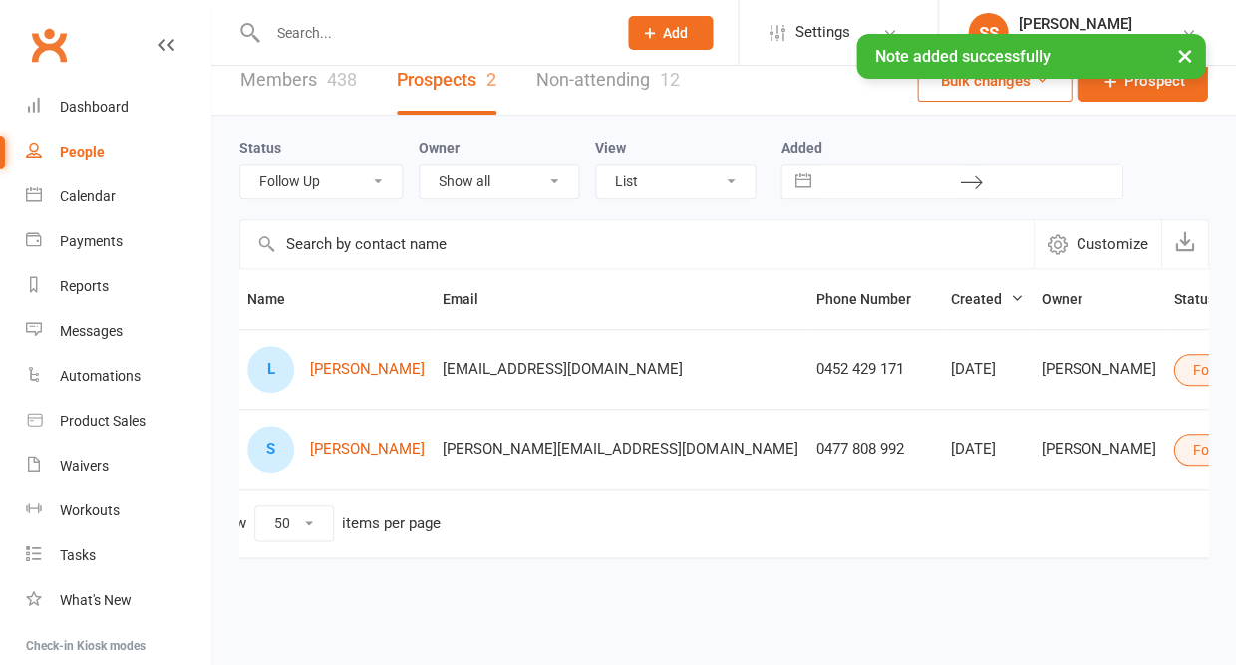
scroll to position [26, 0]
click at [98, 193] on div "Calendar" at bounding box center [88, 196] width 56 height 16
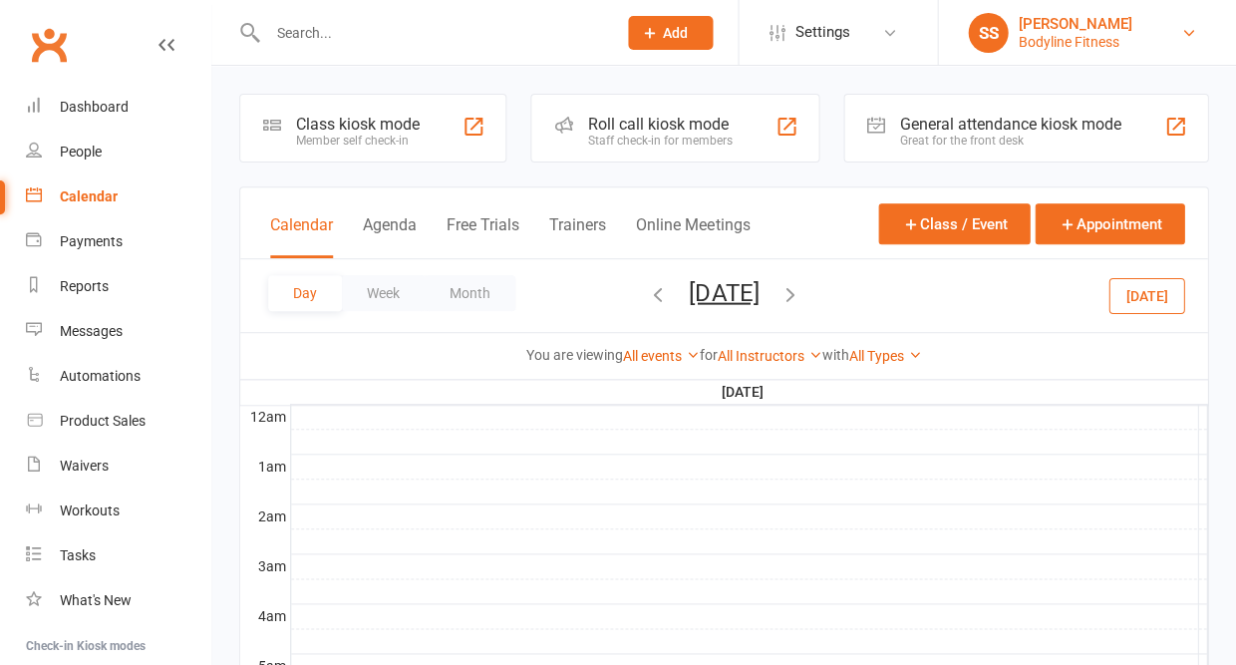
click at [1070, 33] on div "Bodyline Fitness" at bounding box center [1075, 42] width 114 height 18
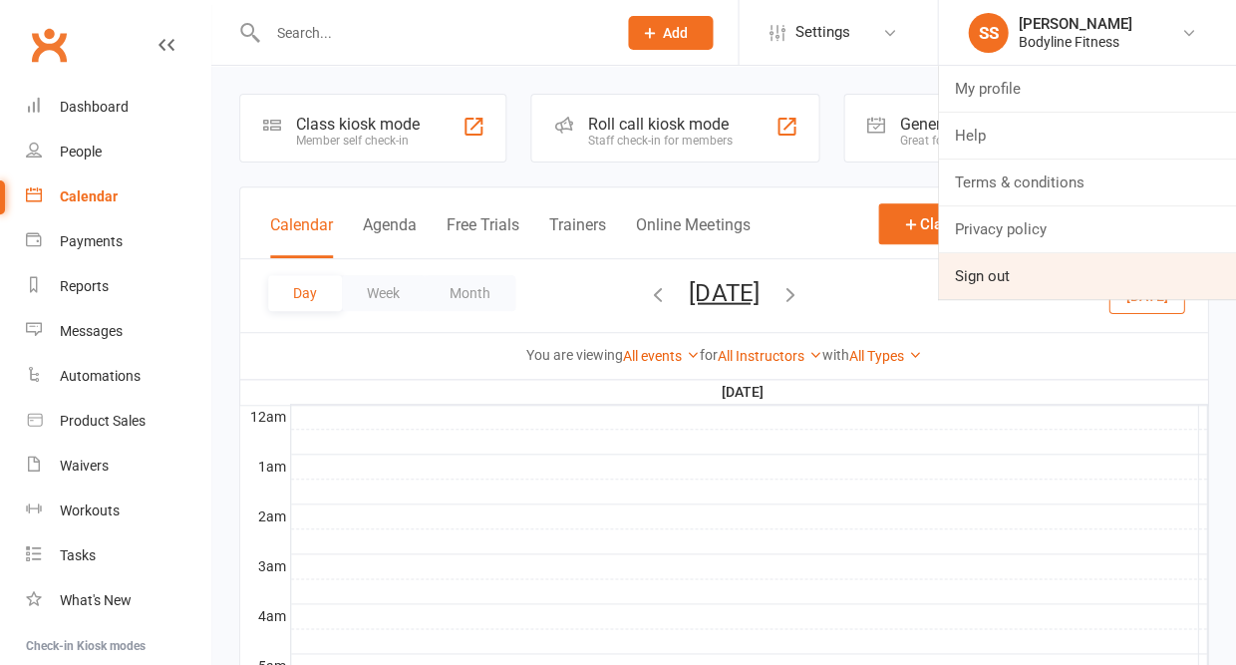
click at [1002, 272] on link "Sign out" at bounding box center [1087, 276] width 298 height 46
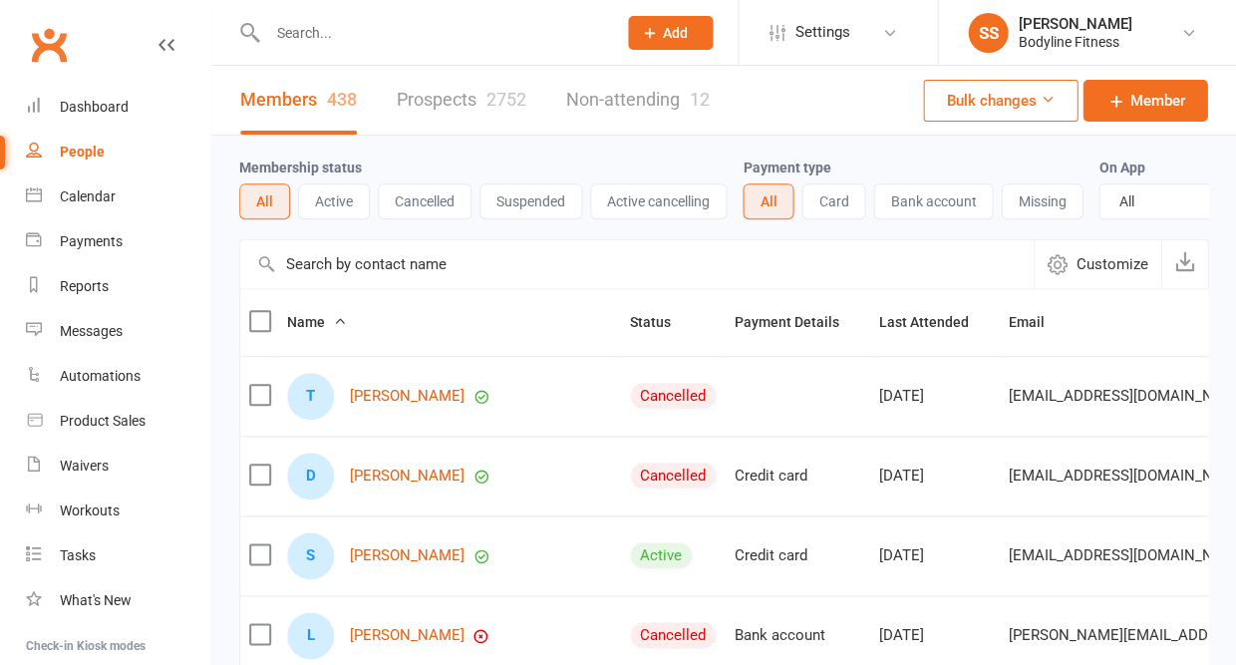
click at [444, 106] on link "Prospects 2752" at bounding box center [462, 100] width 130 height 69
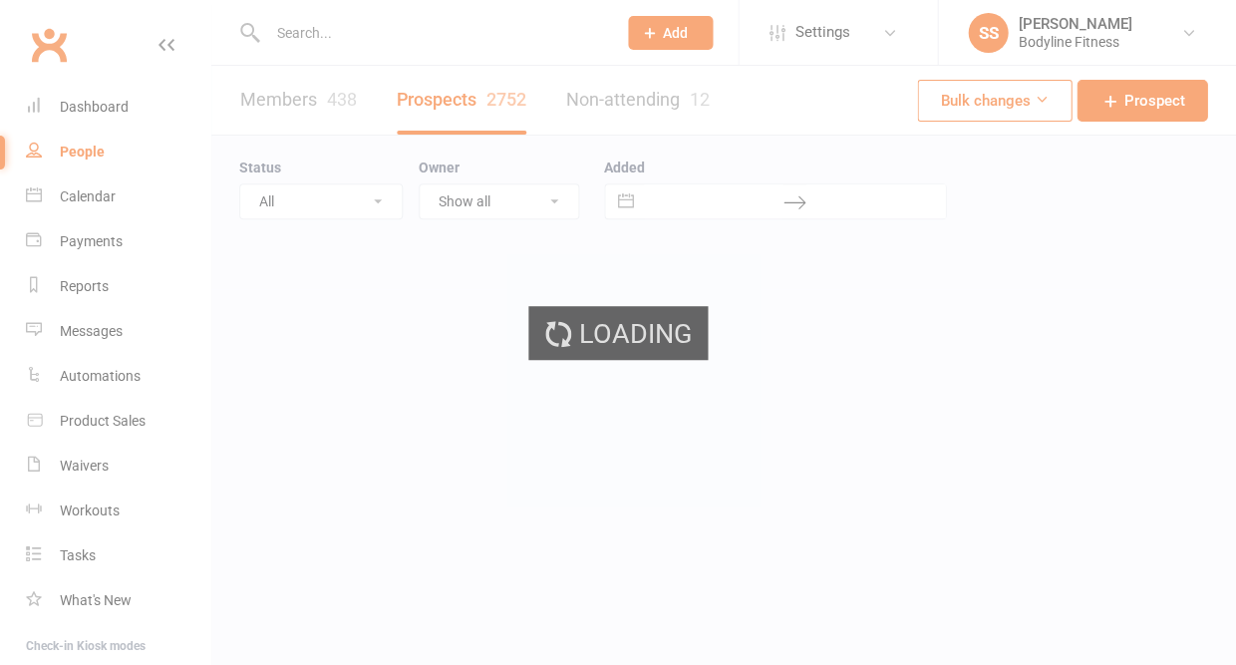
select select "50"
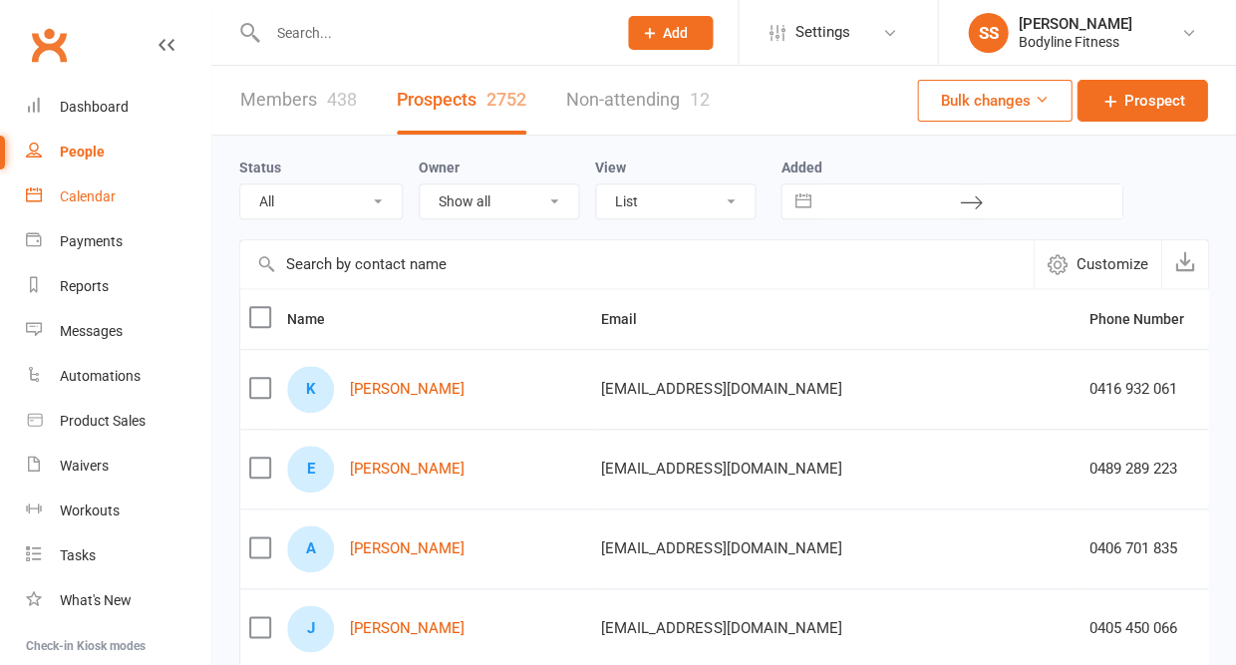
click at [106, 179] on link "Calendar" at bounding box center [118, 196] width 184 height 45
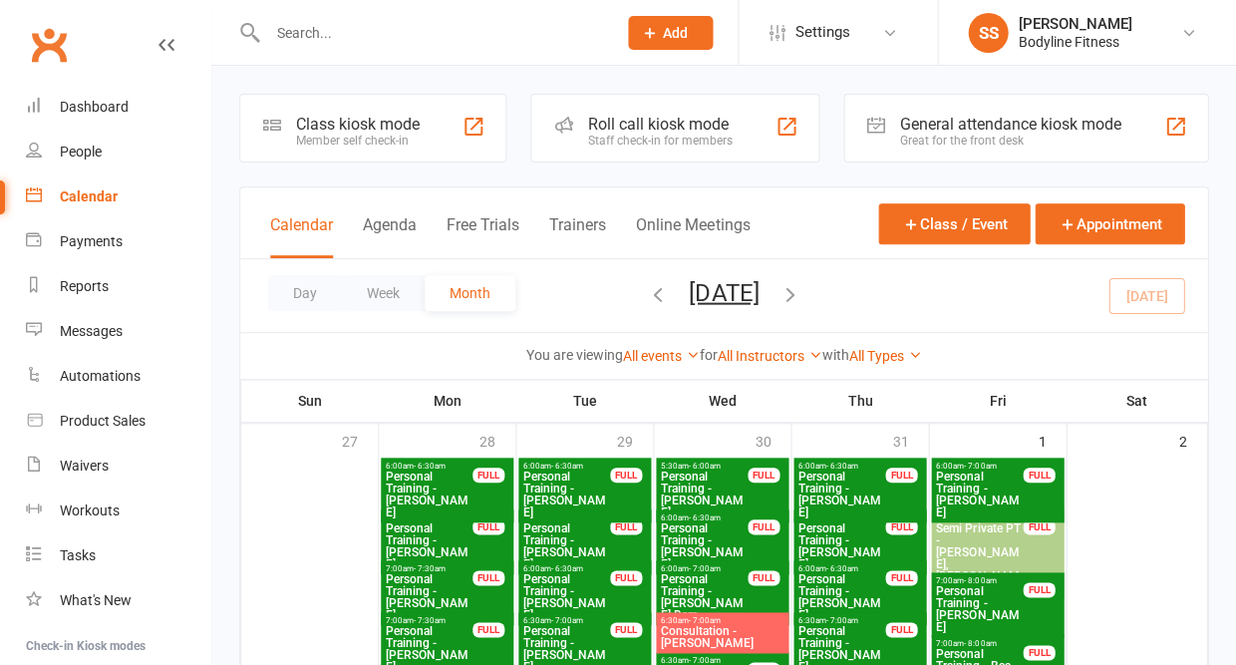
scroll to position [35, 0]
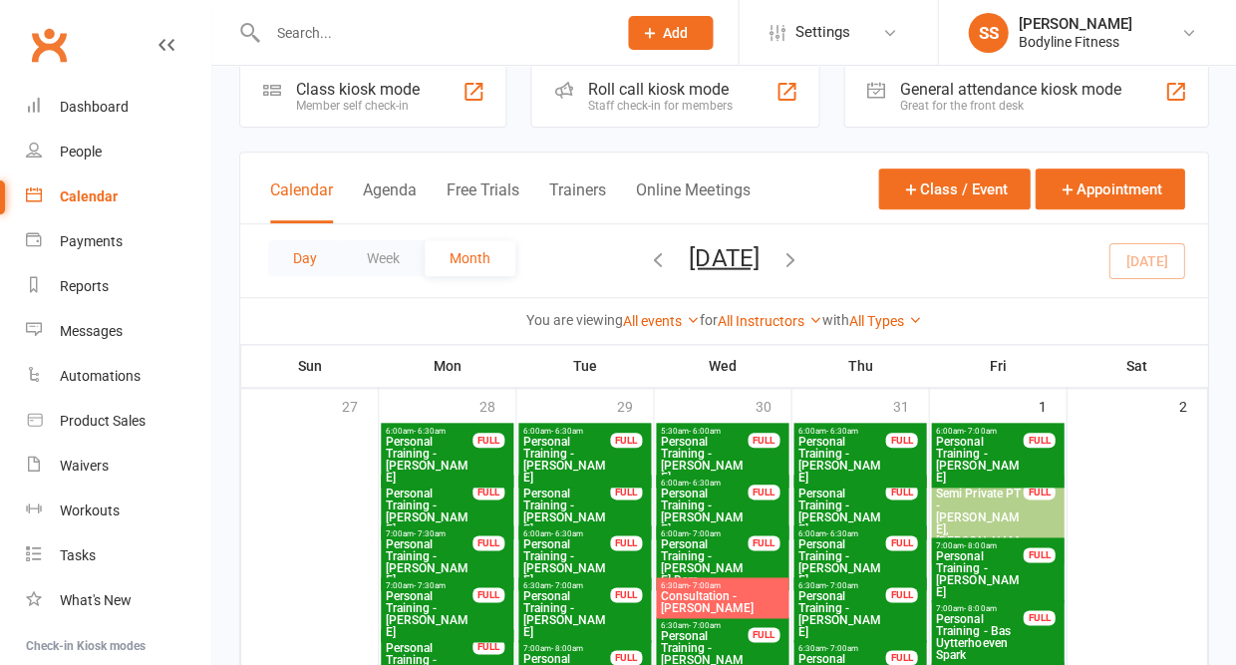
click at [298, 272] on button "Day" at bounding box center [305, 258] width 74 height 36
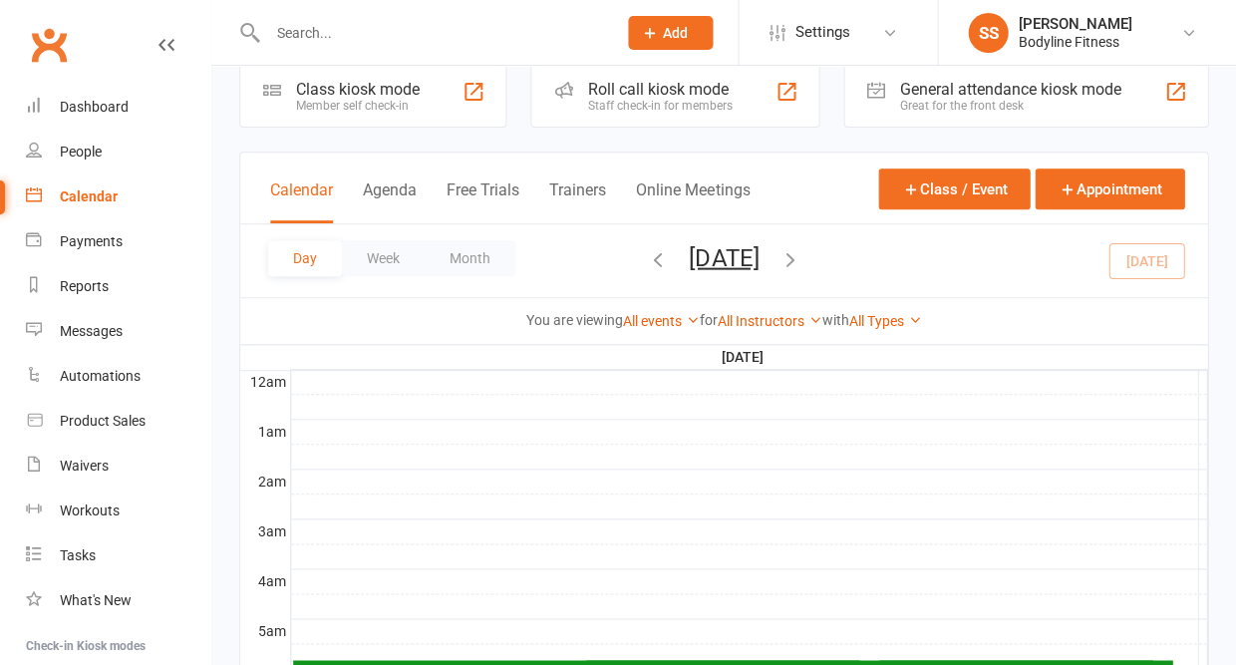
scroll to position [0, 0]
click at [746, 321] on link "All Instructors" at bounding box center [770, 321] width 105 height 16
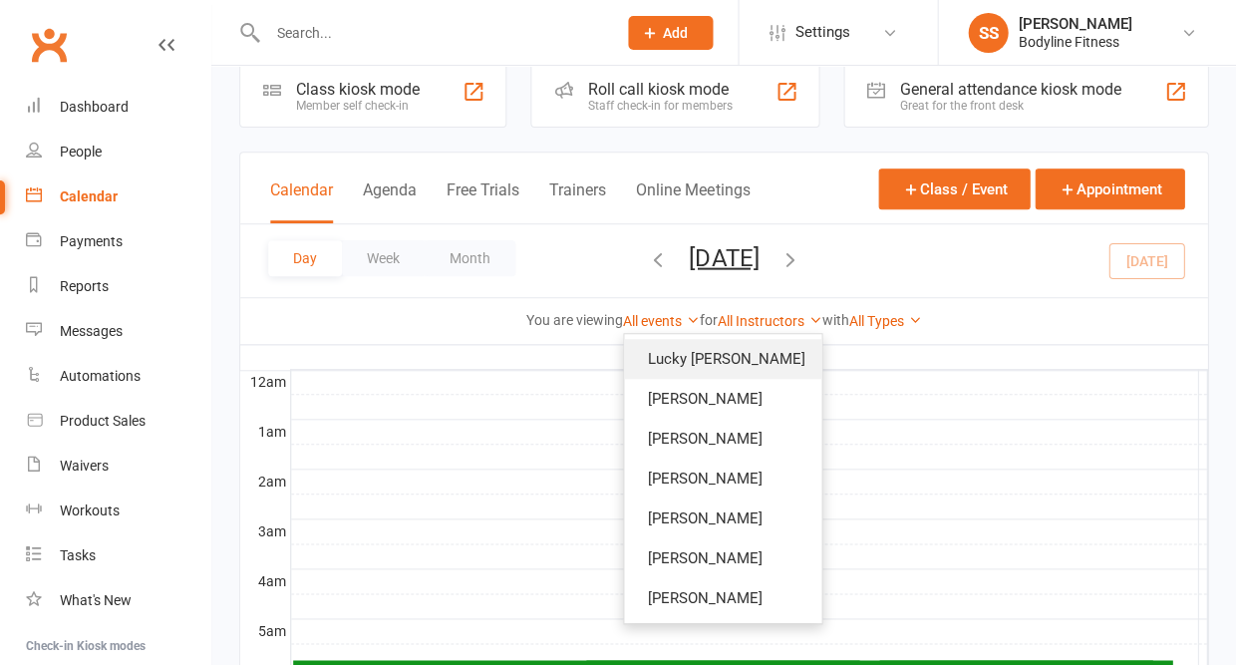
click at [724, 355] on link "Lucky [PERSON_NAME]" at bounding box center [722, 359] width 197 height 40
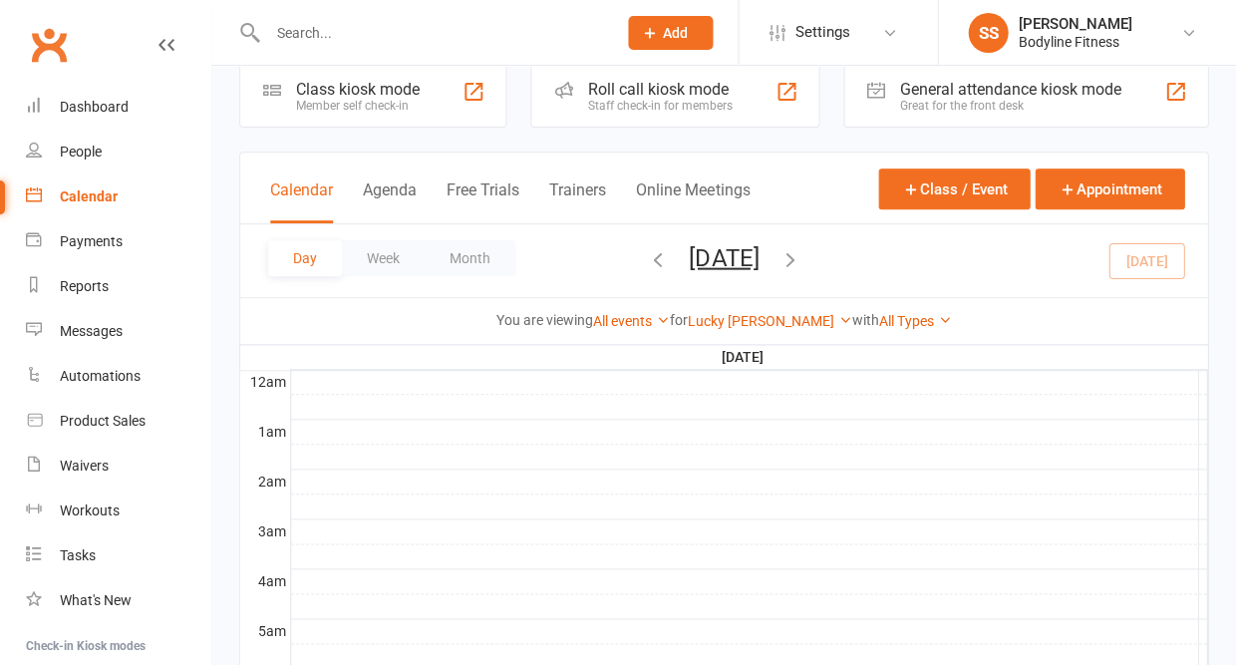
click at [706, 255] on button "[DATE]" at bounding box center [724, 257] width 70 height 28
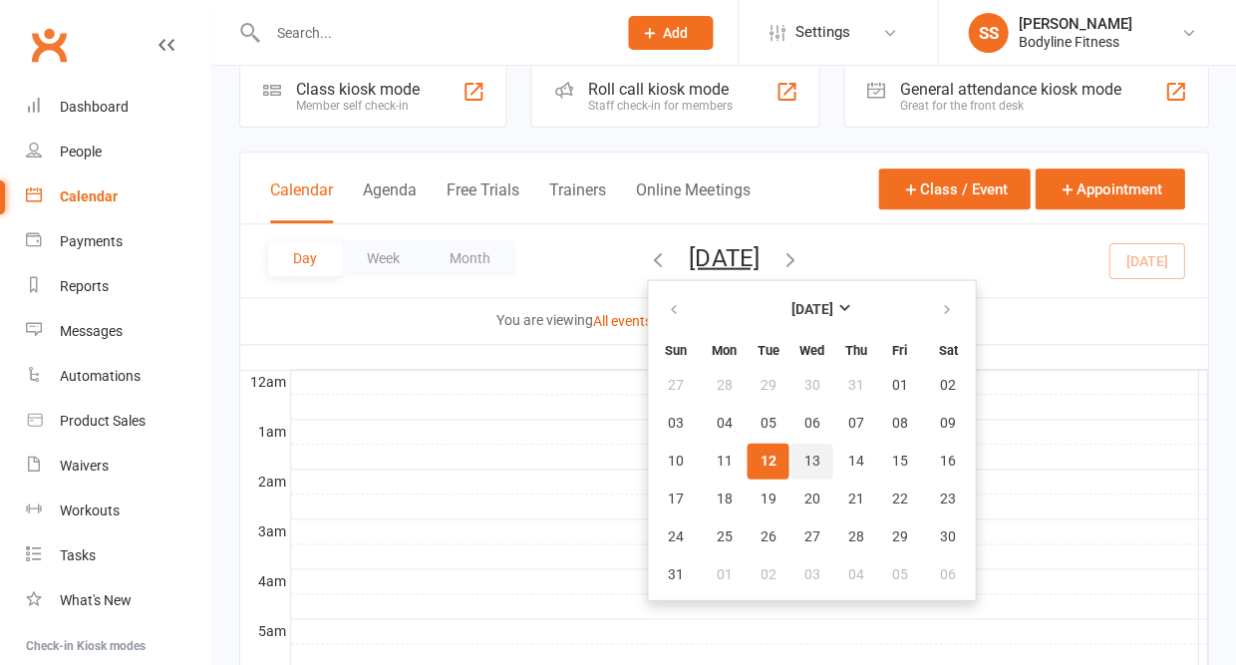
click at [804, 461] on span "13" at bounding box center [812, 461] width 16 height 16
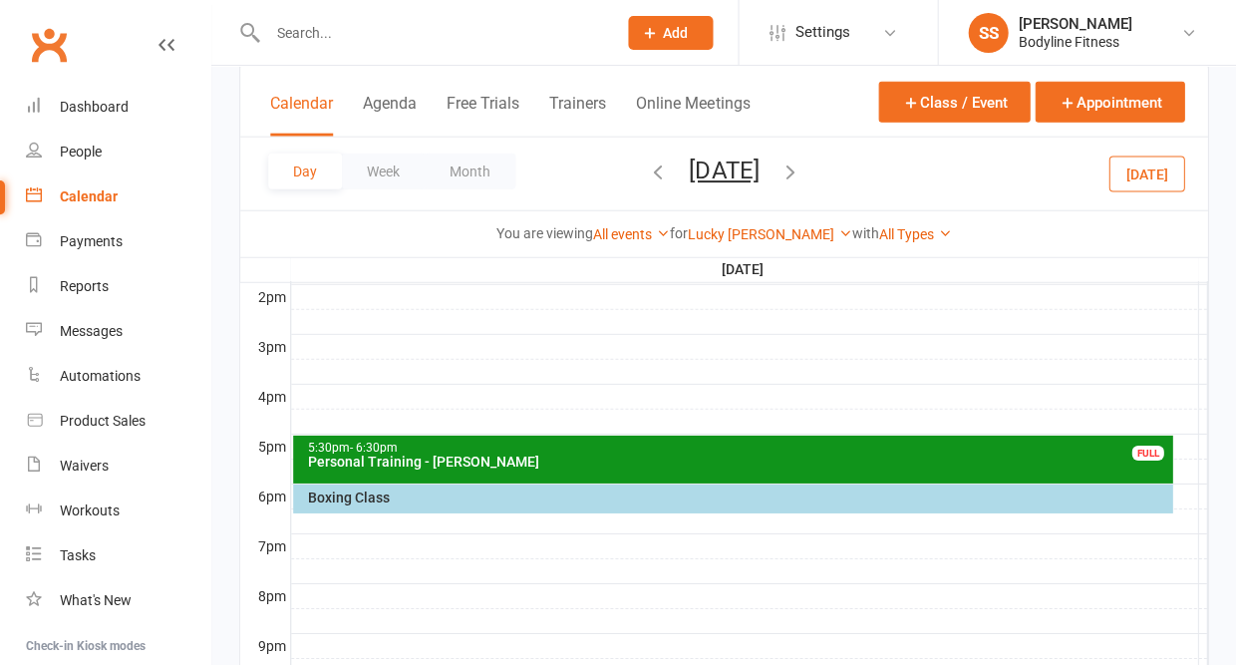
scroll to position [820, 0]
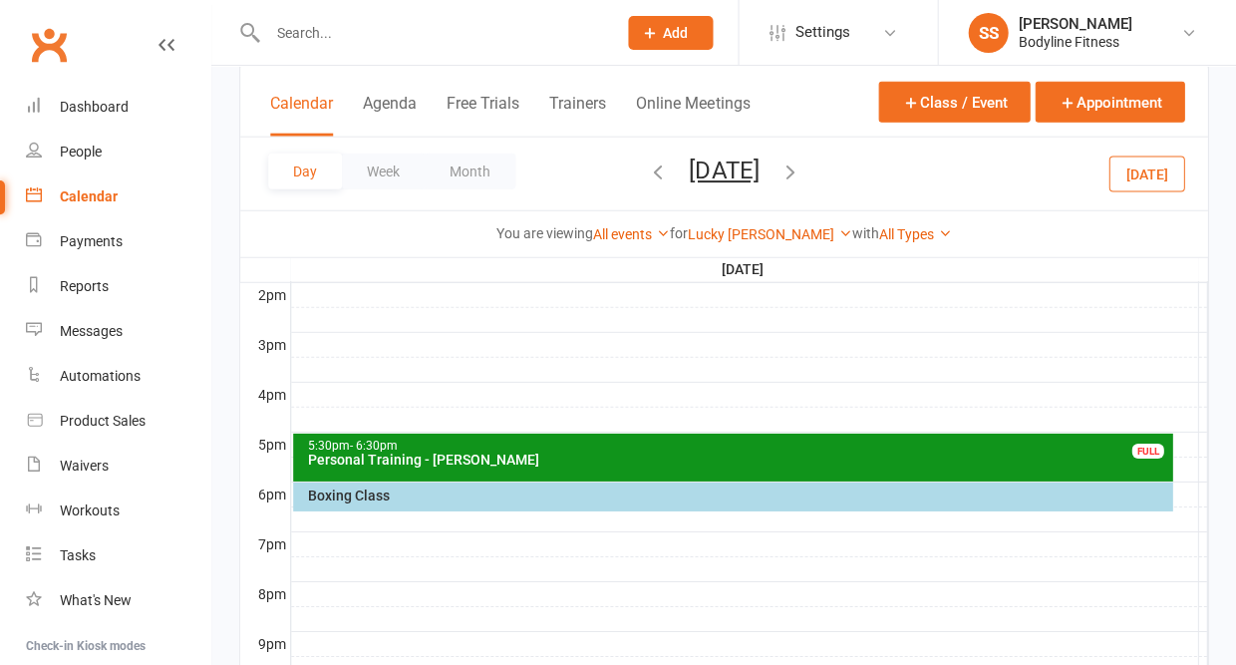
click at [410, 497] on div "Boxing Class" at bounding box center [737, 496] width 861 height 14
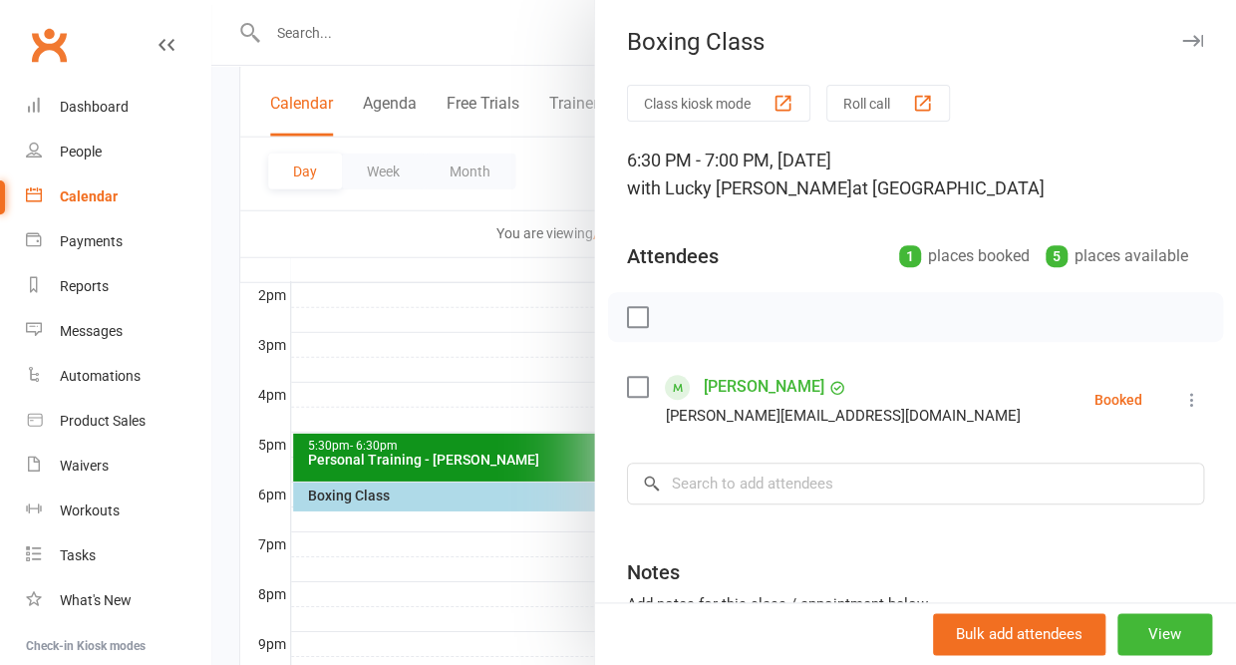
click at [1192, 39] on icon "button" at bounding box center [1193, 41] width 21 height 12
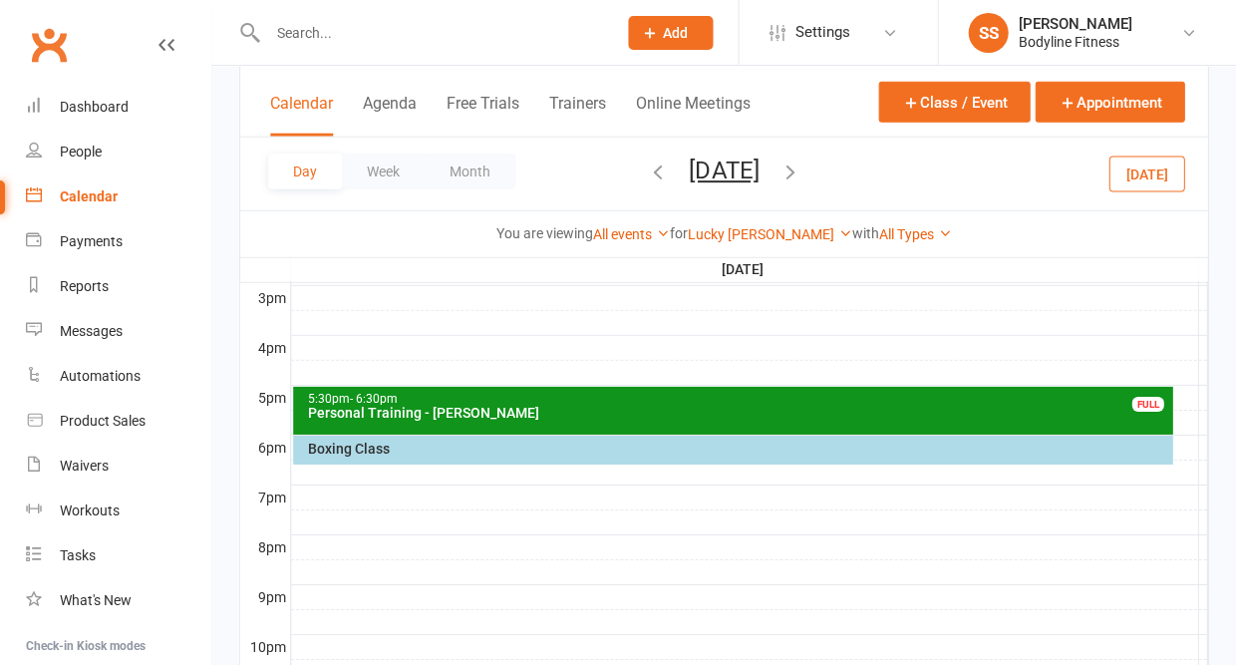
scroll to position [867, 0]
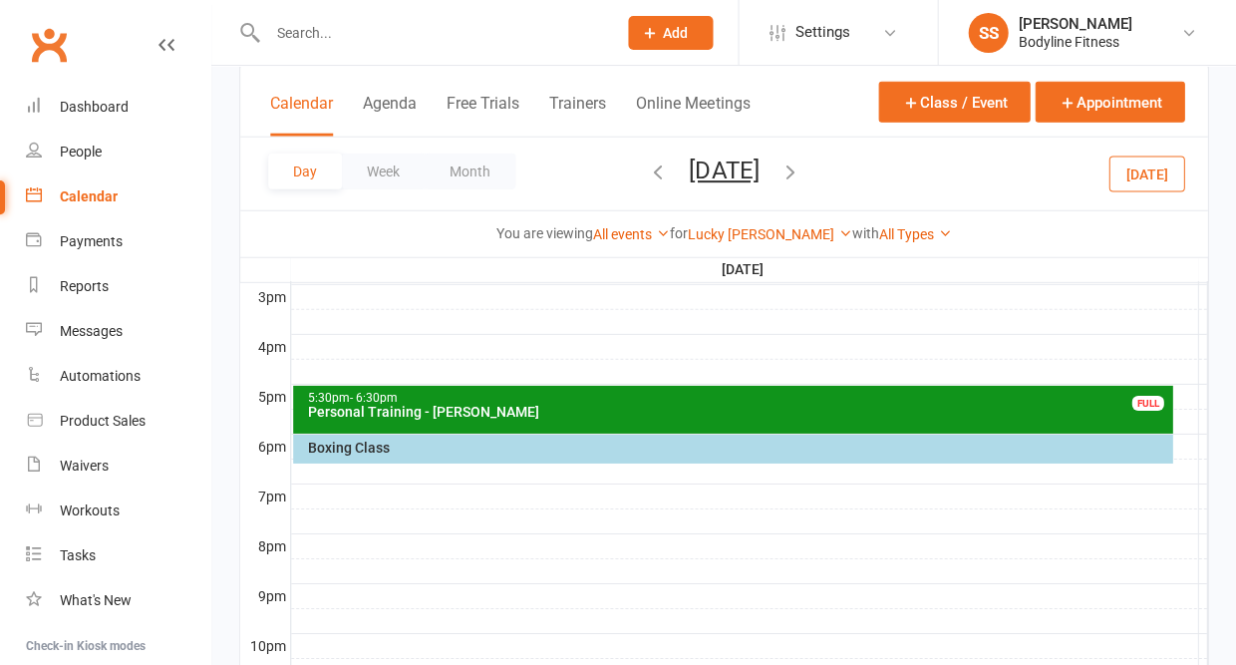
click at [663, 434] on div "5:30pm - 6:30pm Personal Training - [PERSON_NAME] FULL" at bounding box center [732, 410] width 879 height 48
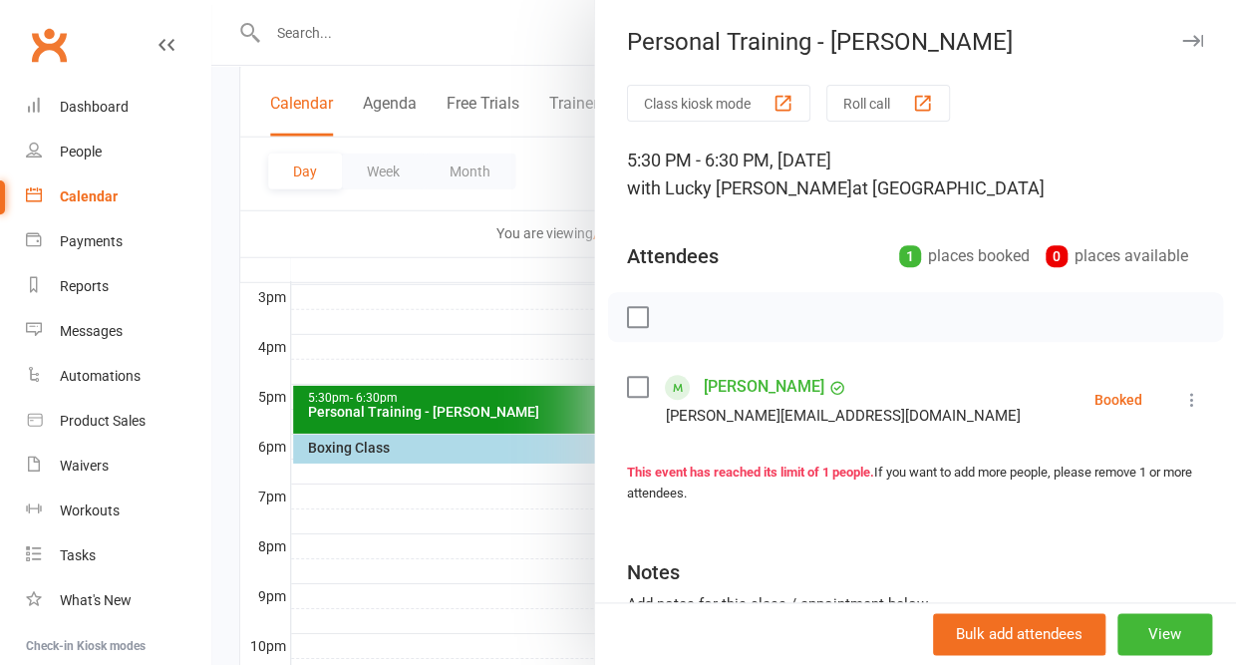
click at [1194, 39] on icon "button" at bounding box center [1193, 41] width 21 height 12
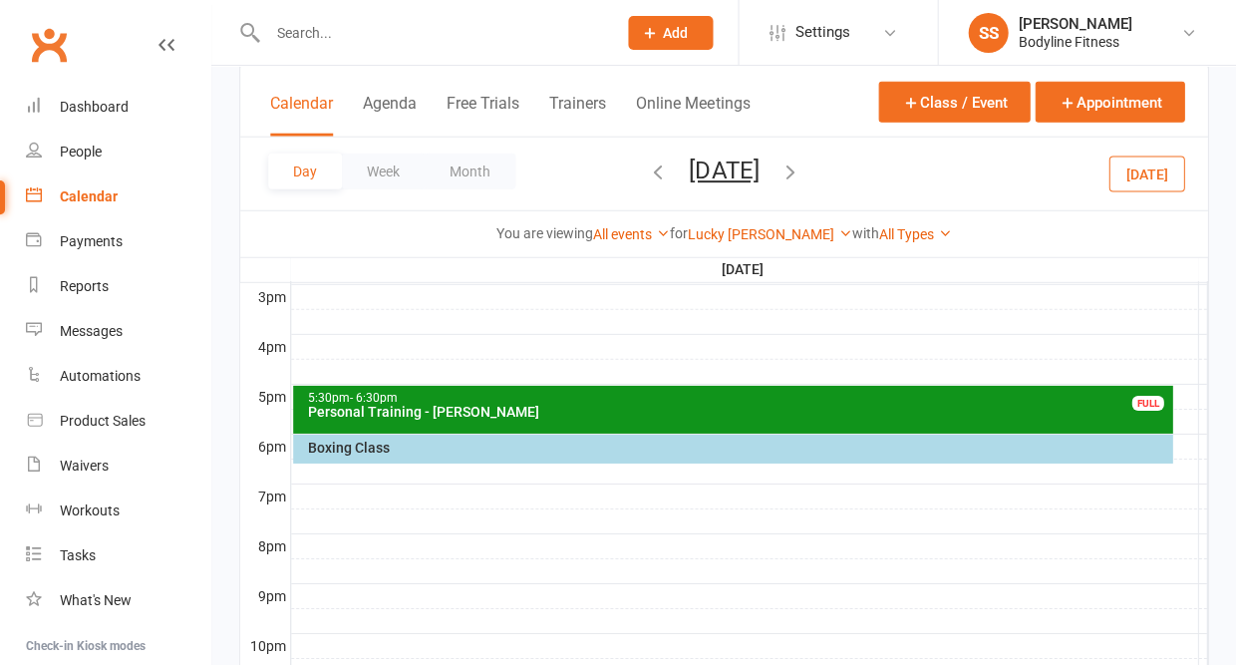
click at [423, 509] on div at bounding box center [749, 521] width 916 height 24
click at [415, 466] on button "Add Appointment" at bounding box center [434, 460] width 116 height 24
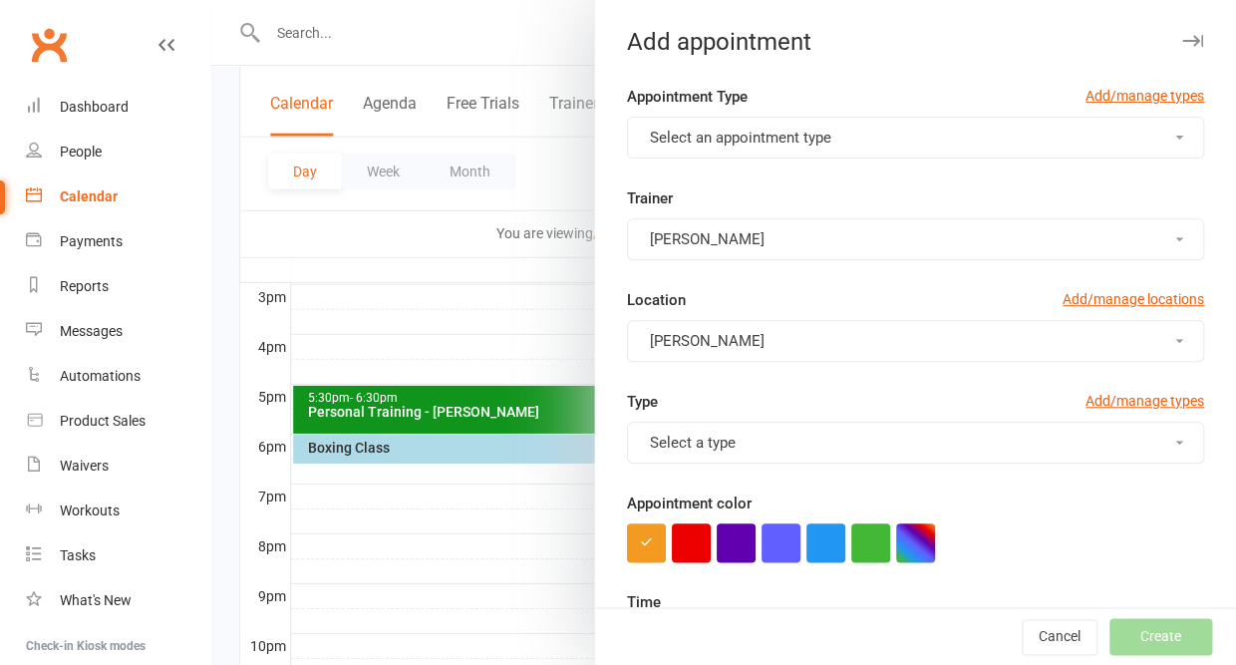
click at [793, 136] on span "Select an appointment type" at bounding box center [740, 138] width 181 height 18
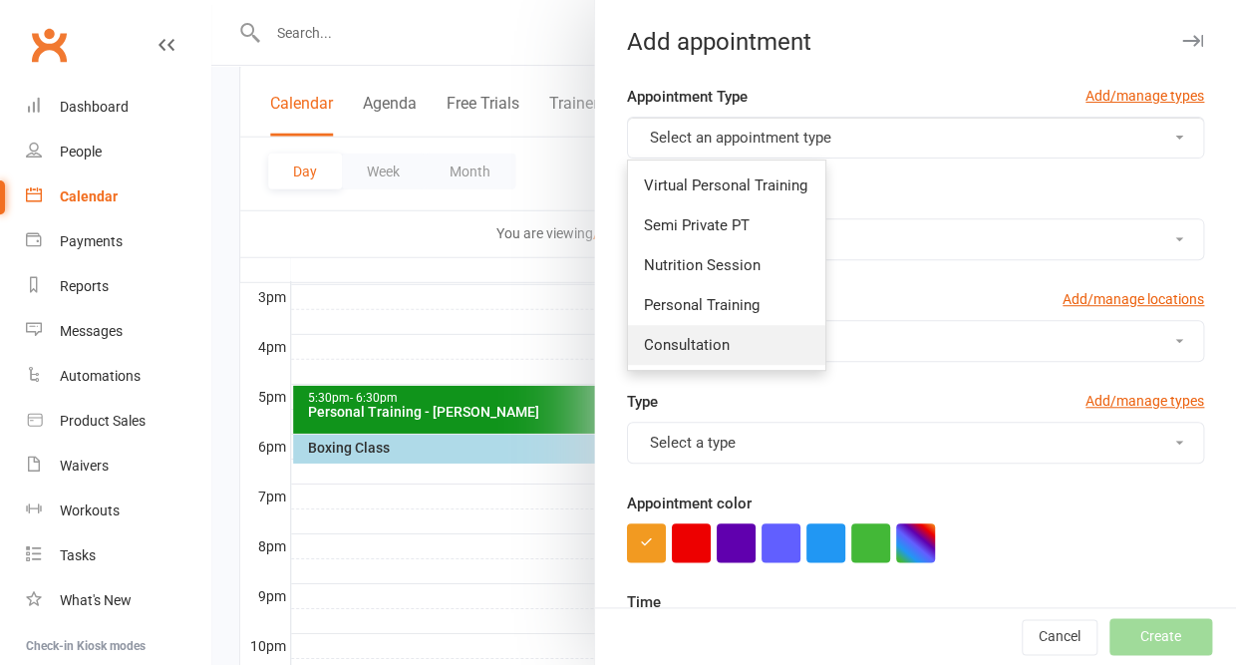
click at [699, 338] on span "Consultation" at bounding box center [687, 345] width 86 height 18
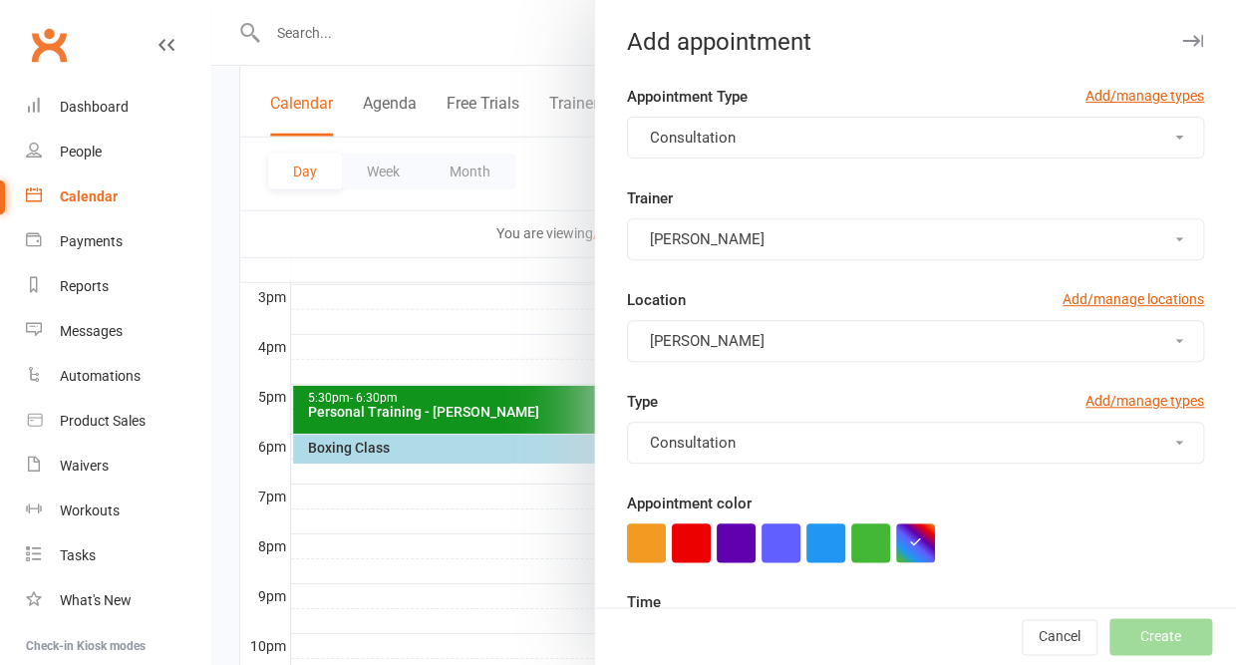
click at [691, 239] on span "[PERSON_NAME]" at bounding box center [707, 239] width 115 height 18
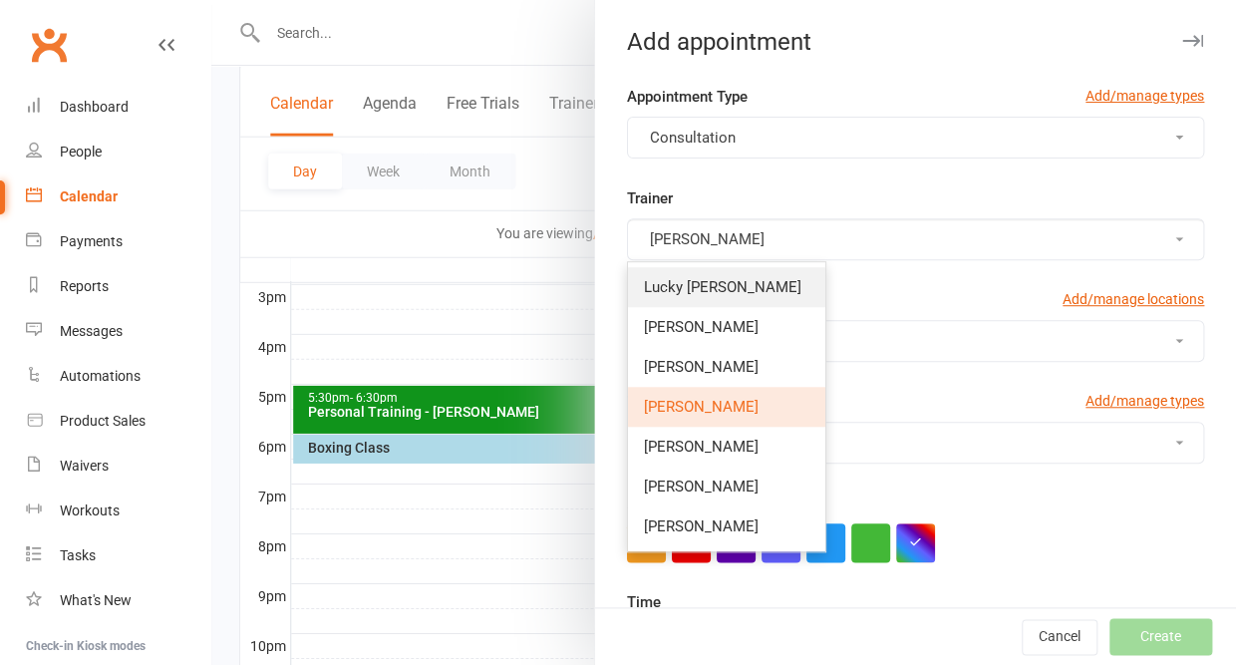
click at [683, 278] on span "Lucky [PERSON_NAME]" at bounding box center [723, 287] width 158 height 18
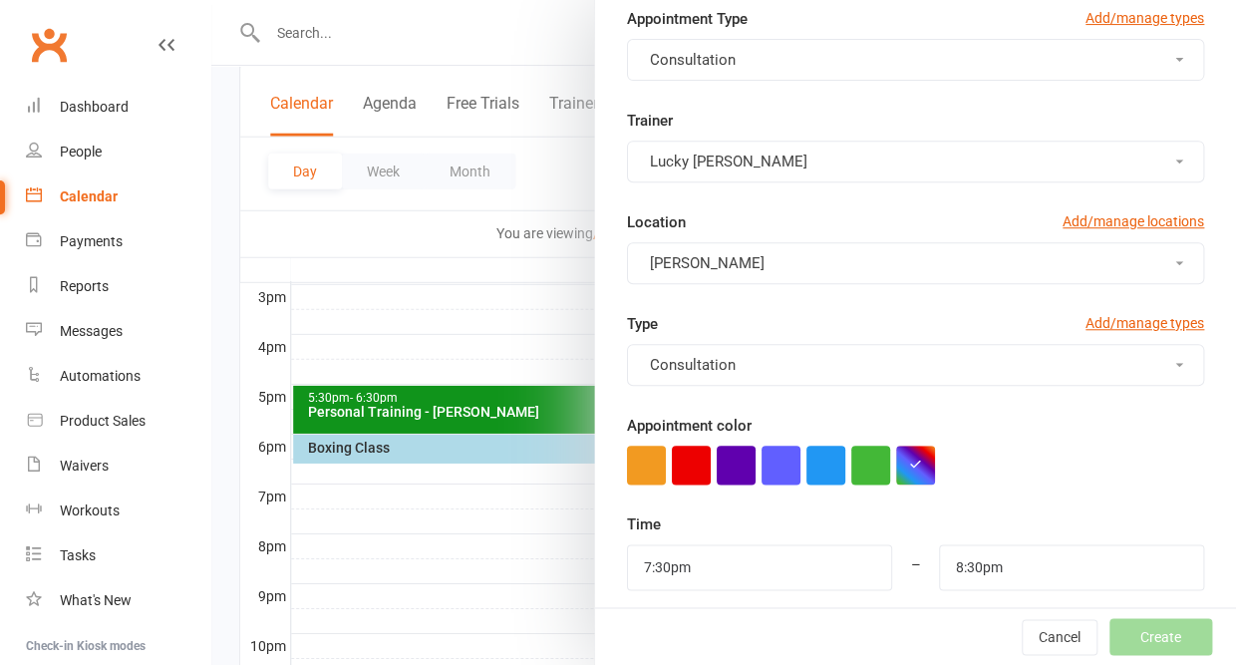
scroll to position [129, 0]
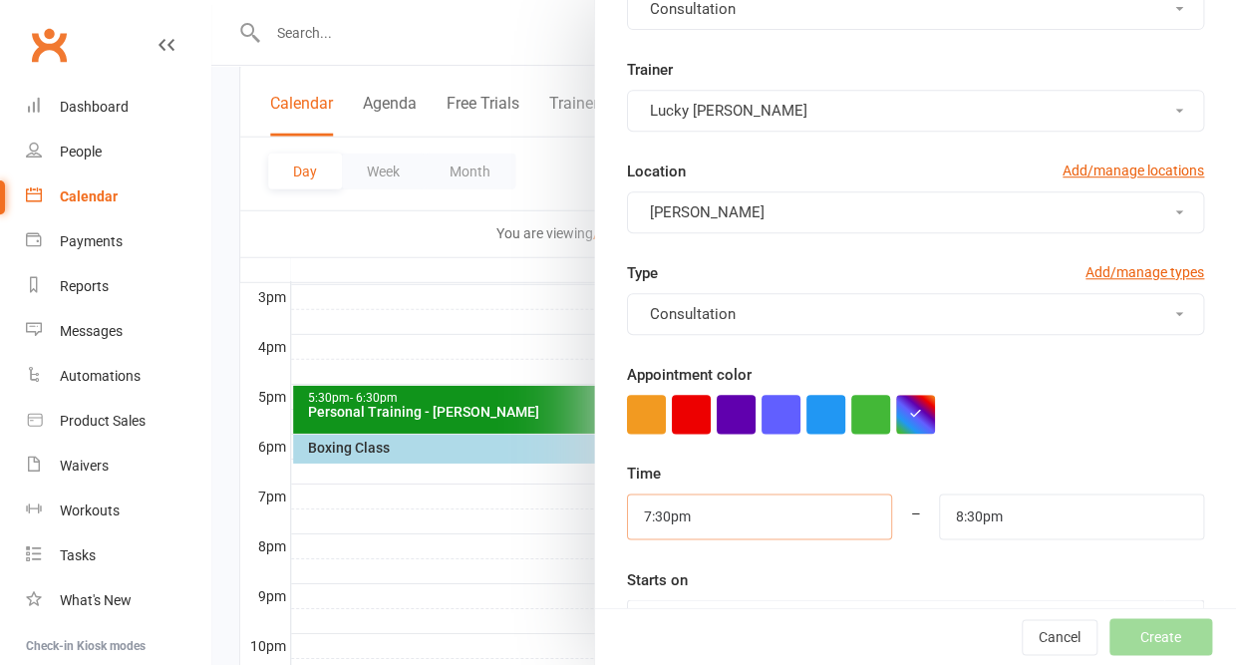
click at [707, 505] on input "7:30pm" at bounding box center [759, 517] width 265 height 46
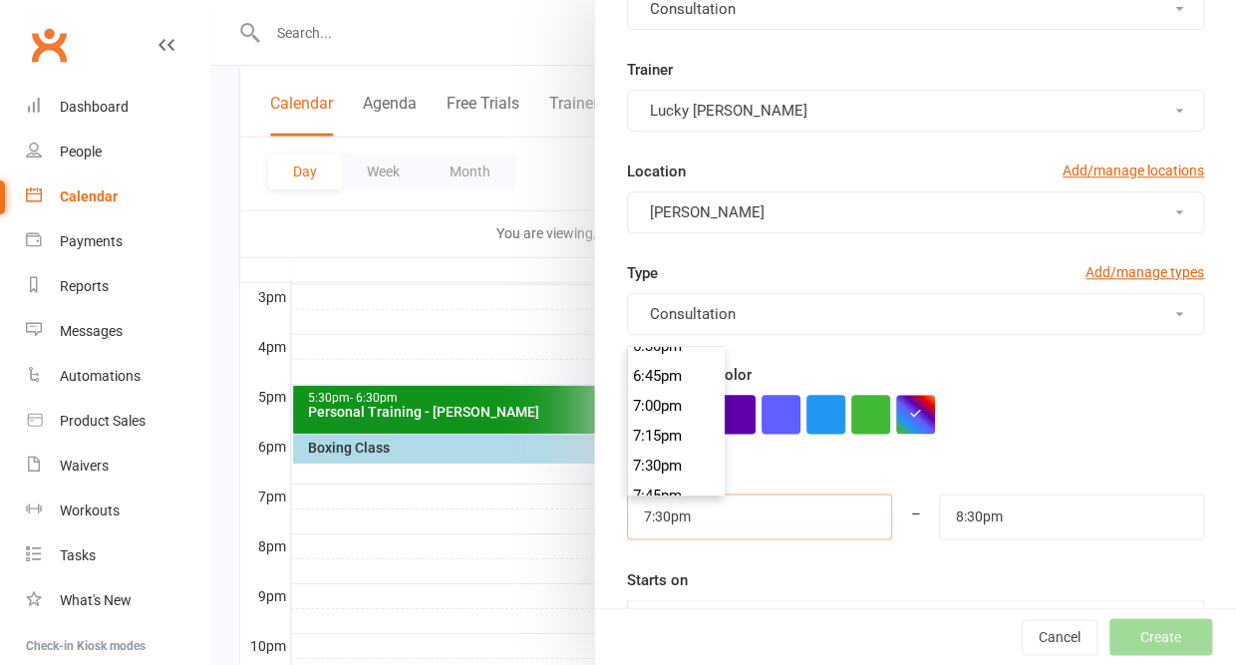
scroll to position [2226, 0]
type input "7:00pm"
type input "8:00pm"
click at [655, 394] on li "7:00pm" at bounding box center [676, 409] width 96 height 30
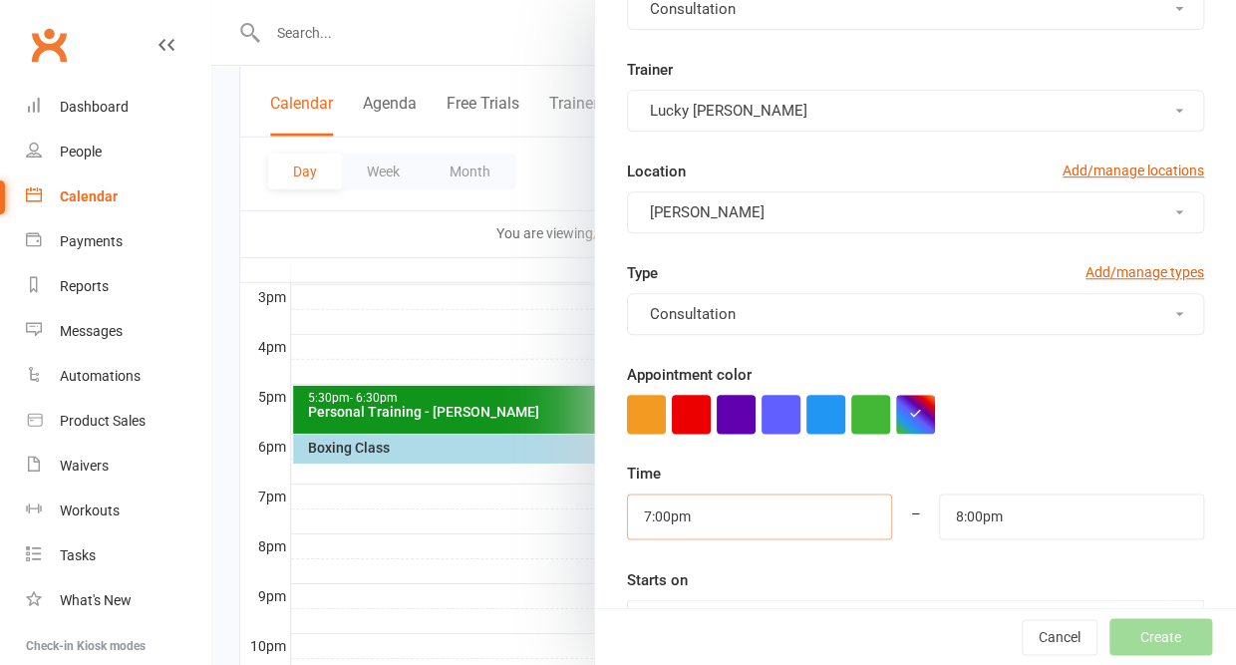
scroll to position [249, 0]
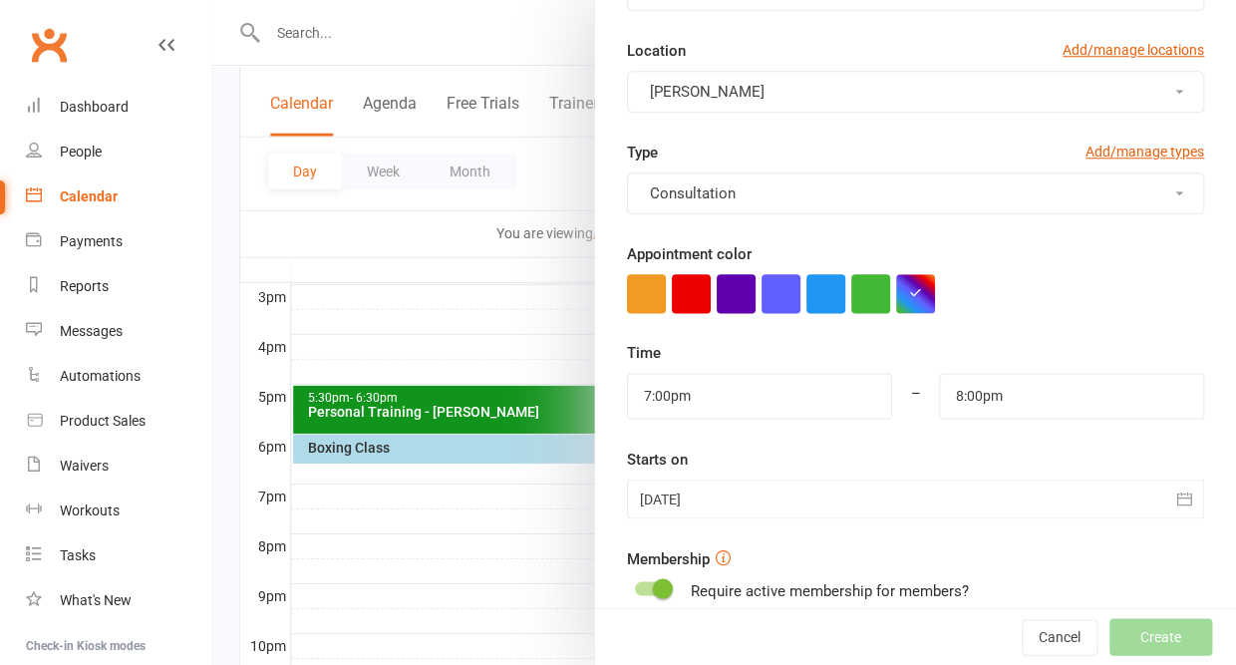
click at [710, 492] on div at bounding box center [915, 499] width 577 height 40
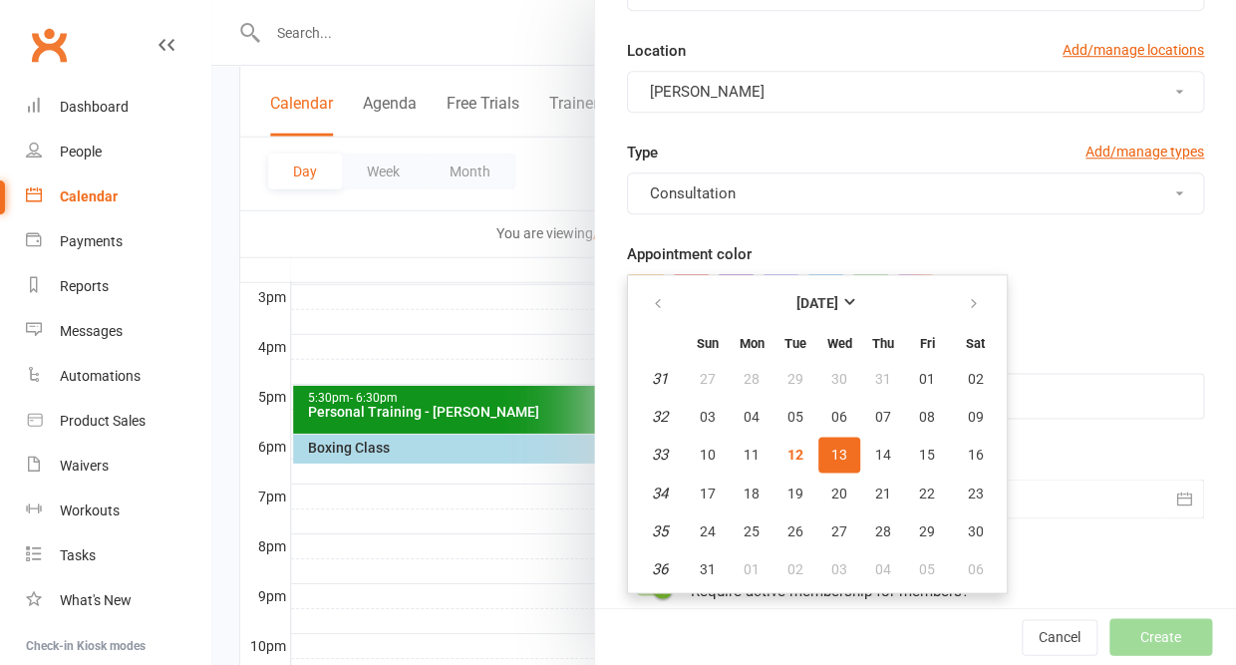
click at [838, 447] on span "13" at bounding box center [840, 455] width 16 height 16
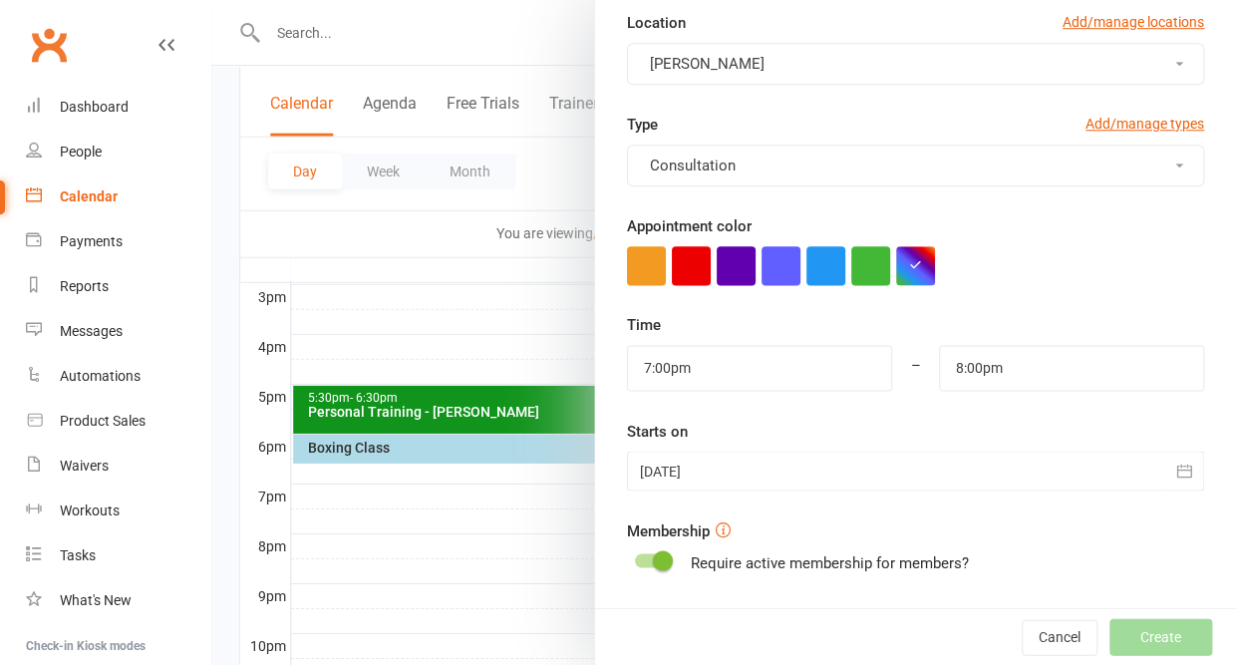
click at [643, 553] on div at bounding box center [652, 560] width 34 height 14
click at [635, 557] on input "checkbox" at bounding box center [635, 557] width 0 height 0
checkbox input "true"
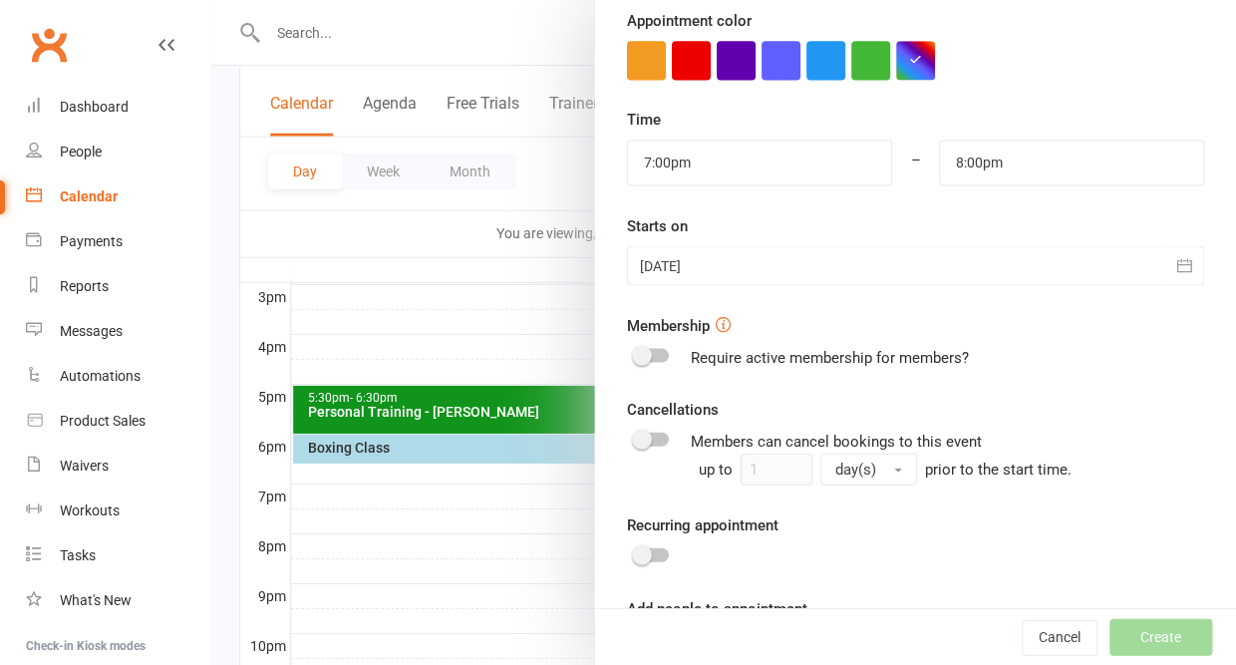
click at [656, 631] on input at bounding box center [915, 649] width 577 height 42
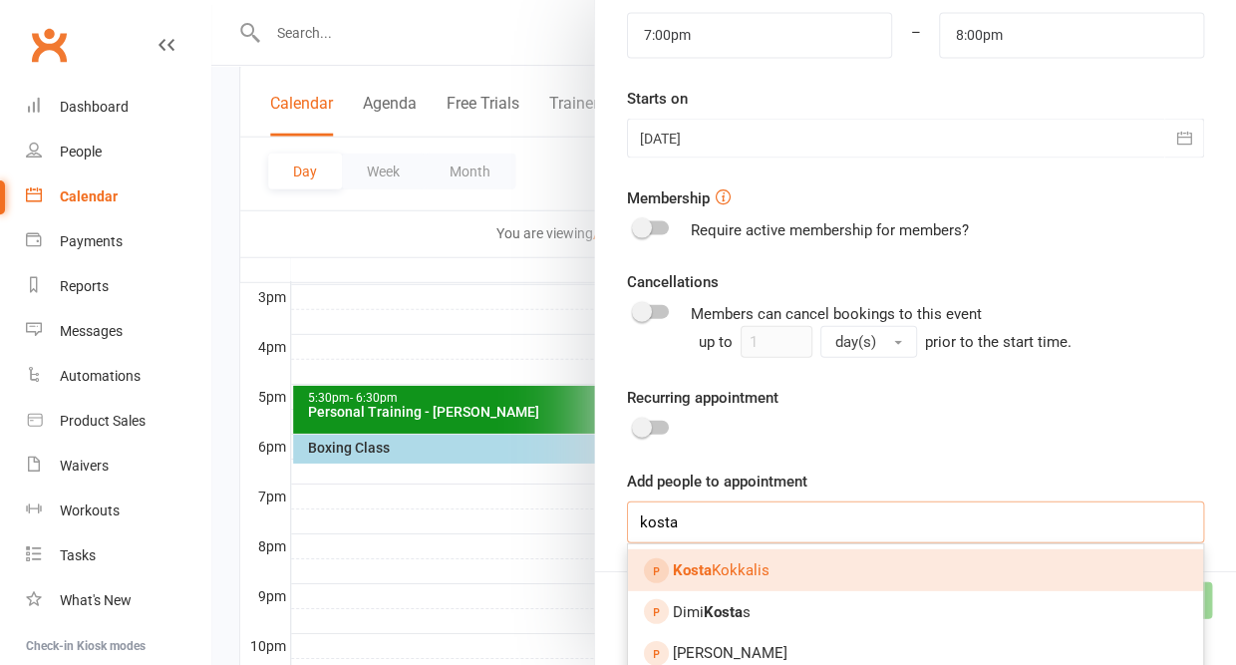
type input "kosta"
click at [704, 561] on strong "Kosta" at bounding box center [692, 569] width 39 height 18
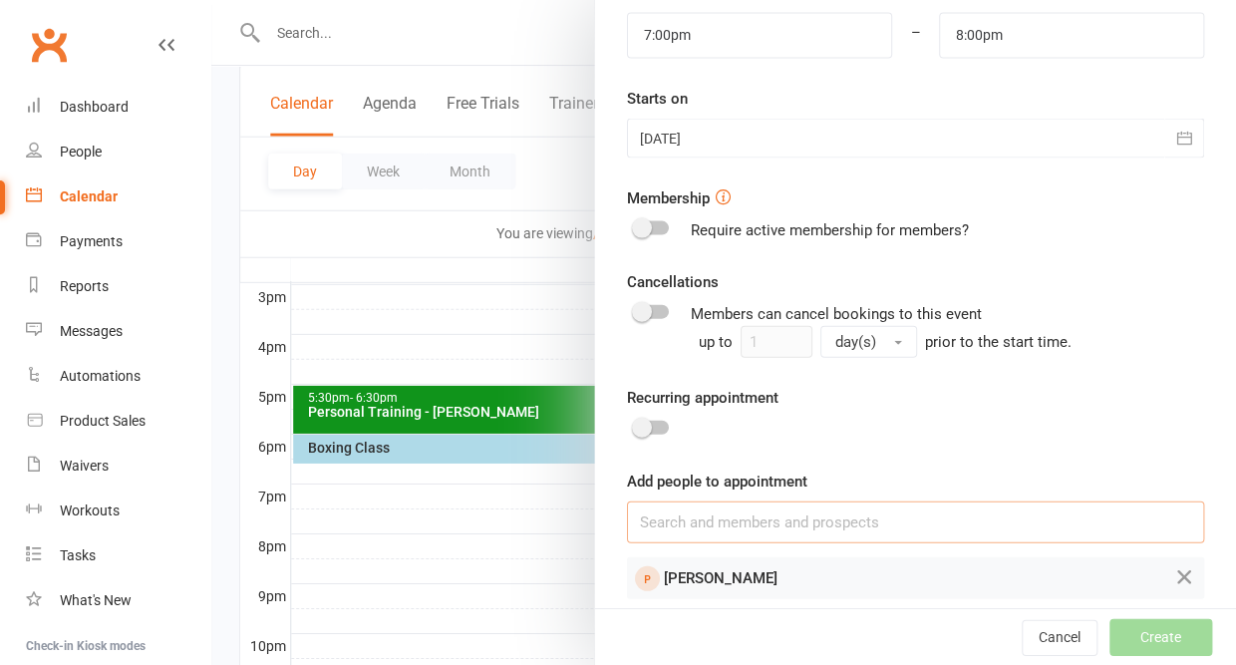
scroll to position [593, 0]
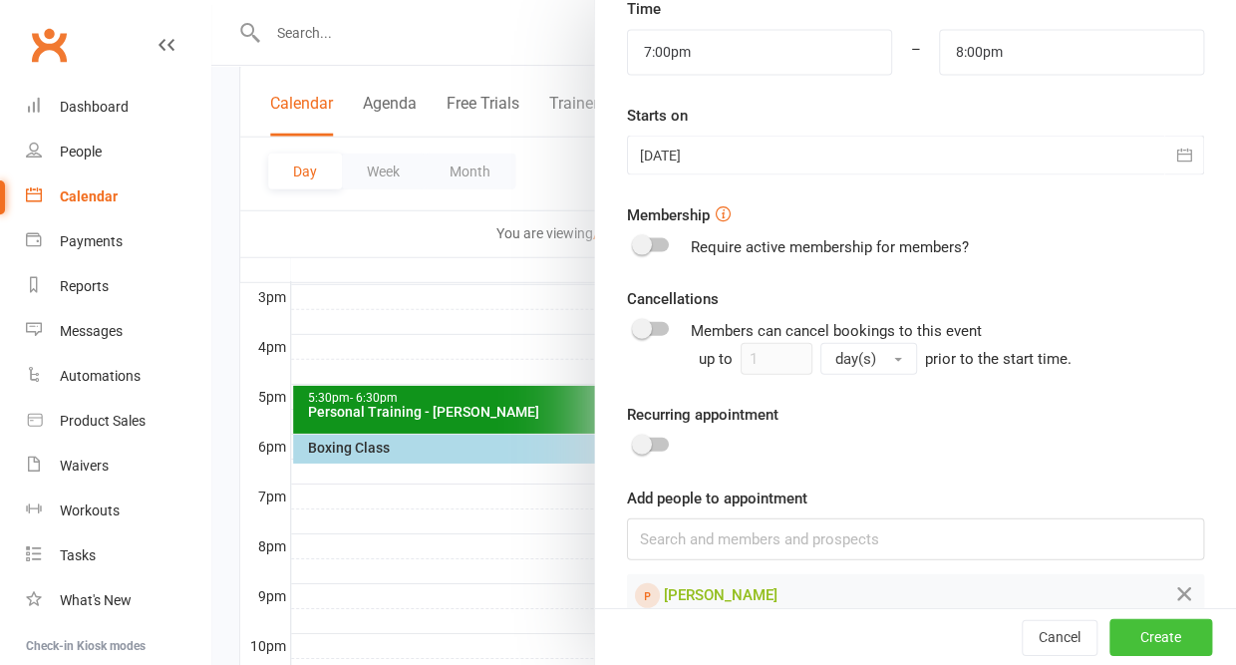
click at [1140, 642] on button "Create" at bounding box center [1161, 637] width 103 height 36
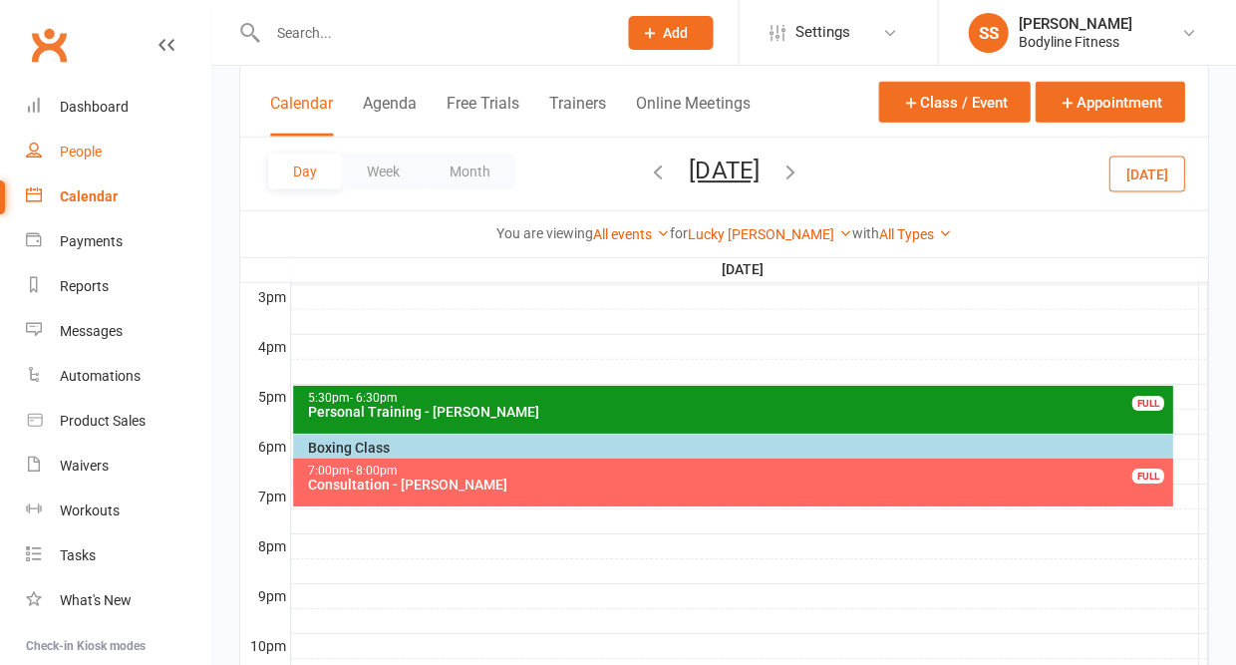
click at [89, 153] on div "People" at bounding box center [81, 152] width 42 height 16
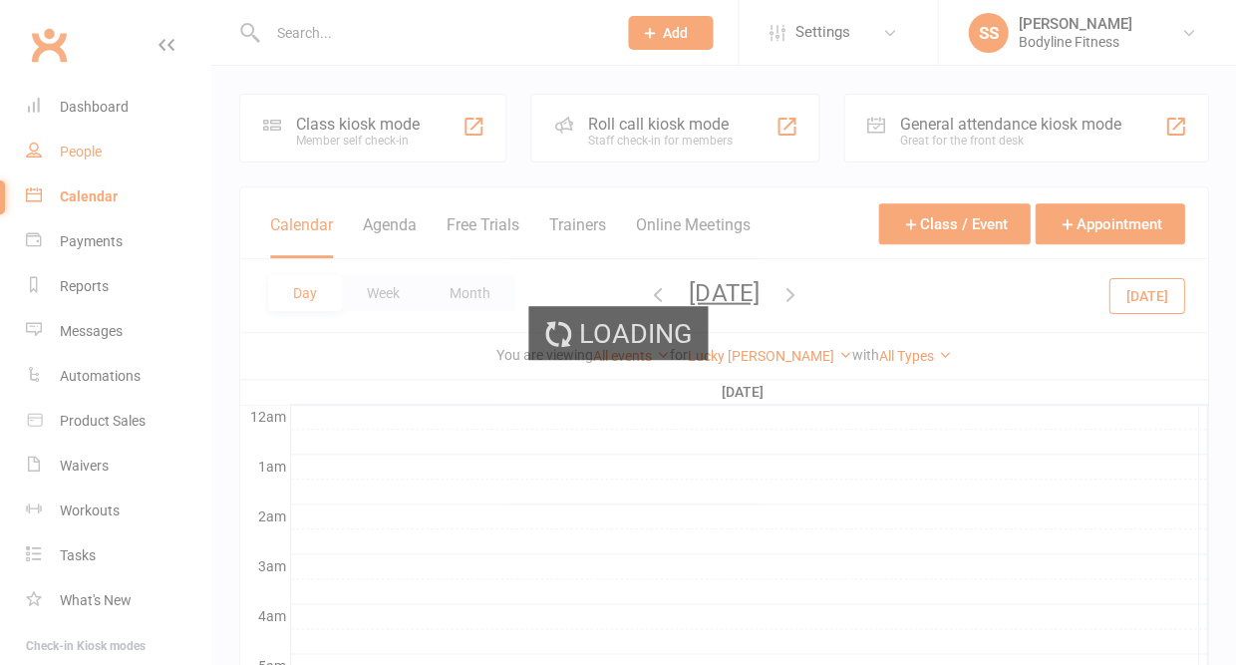
select select "50"
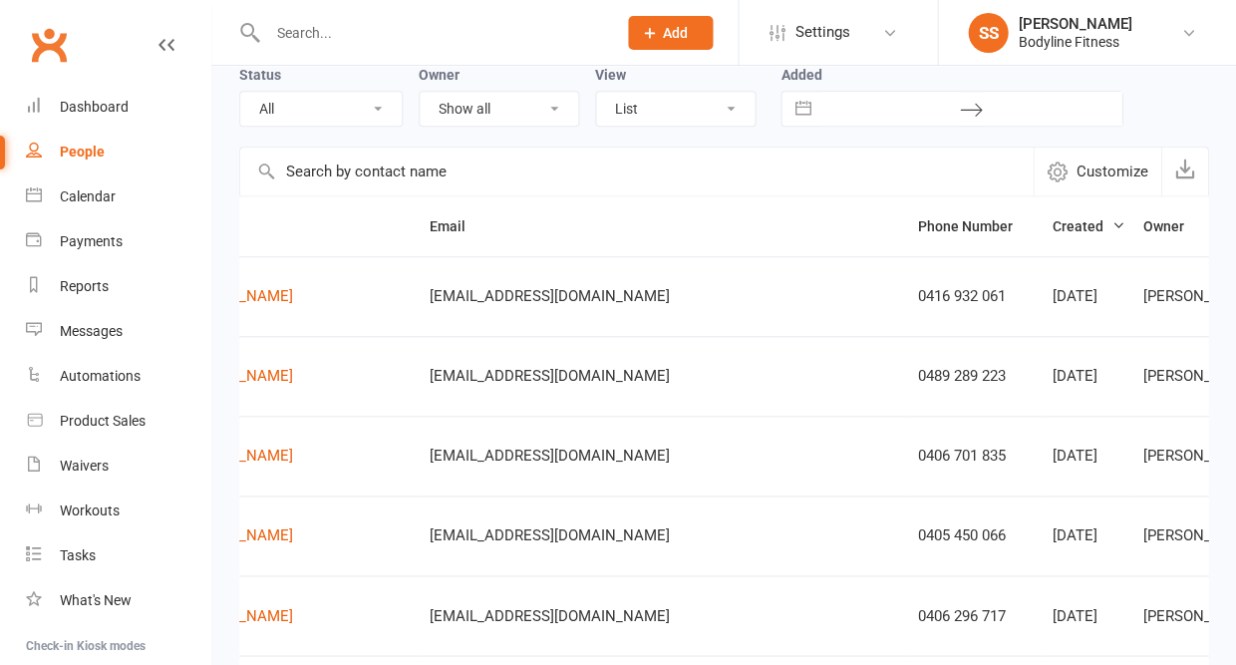
scroll to position [0, 170]
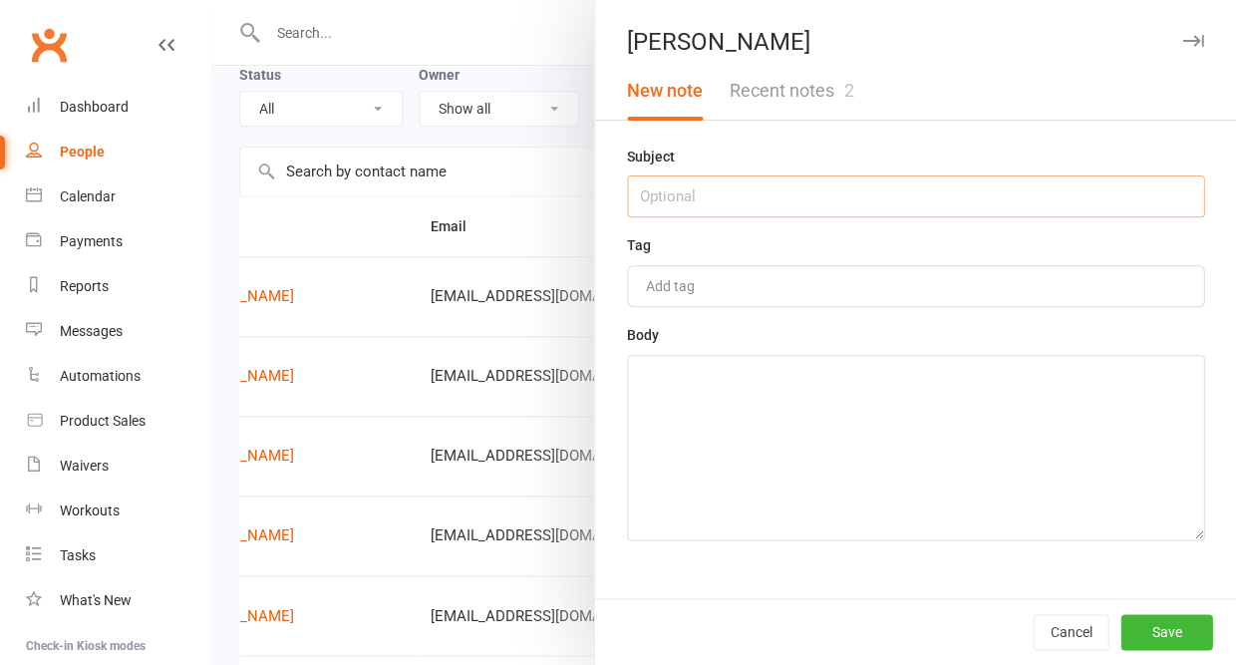
click at [876, 198] on input "text" at bounding box center [915, 196] width 577 height 42
type input "consult [DATE] 7pm"
click at [885, 496] on textarea at bounding box center [915, 447] width 577 height 185
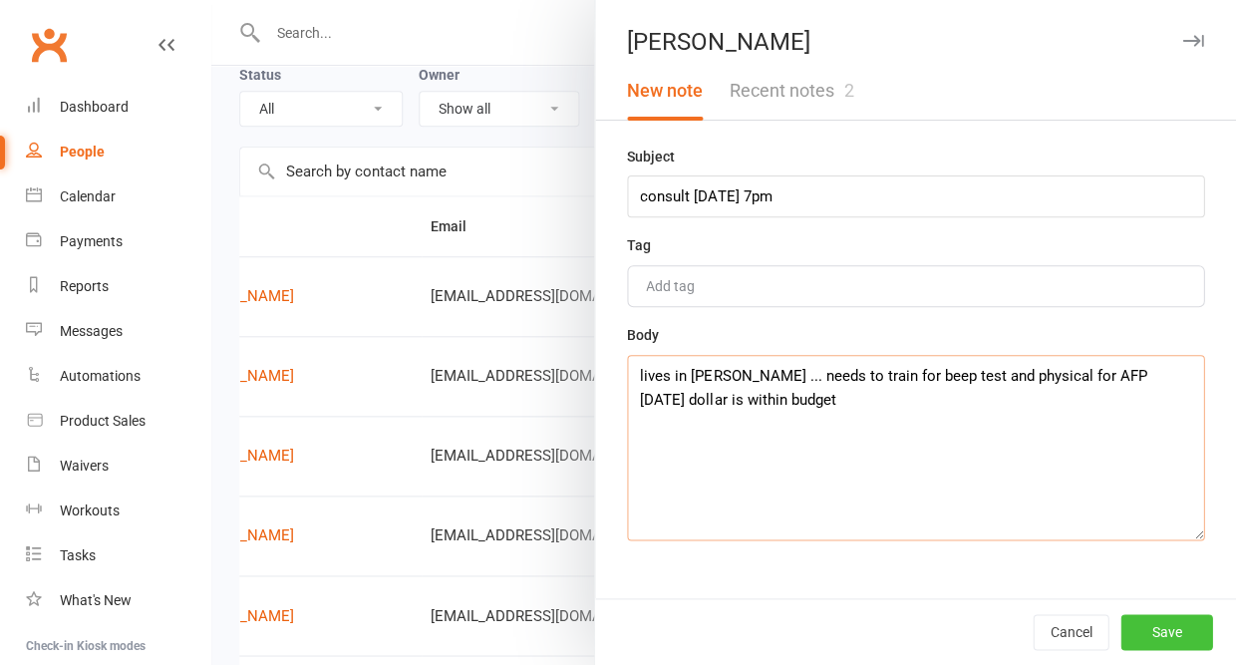
type textarea "lives in [PERSON_NAME] ... needs to train for beep test and physical for AFP [D…"
click at [1141, 627] on button "Save" at bounding box center [1167, 632] width 92 height 36
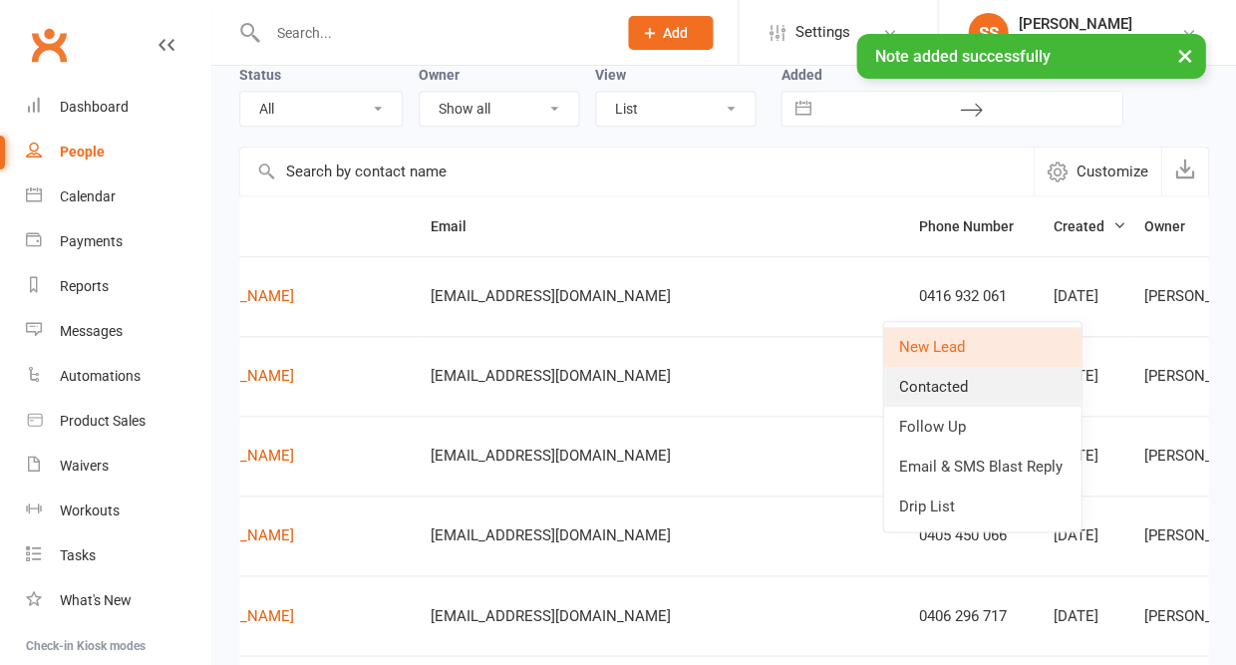
click at [966, 385] on link "Contacted" at bounding box center [981, 387] width 197 height 40
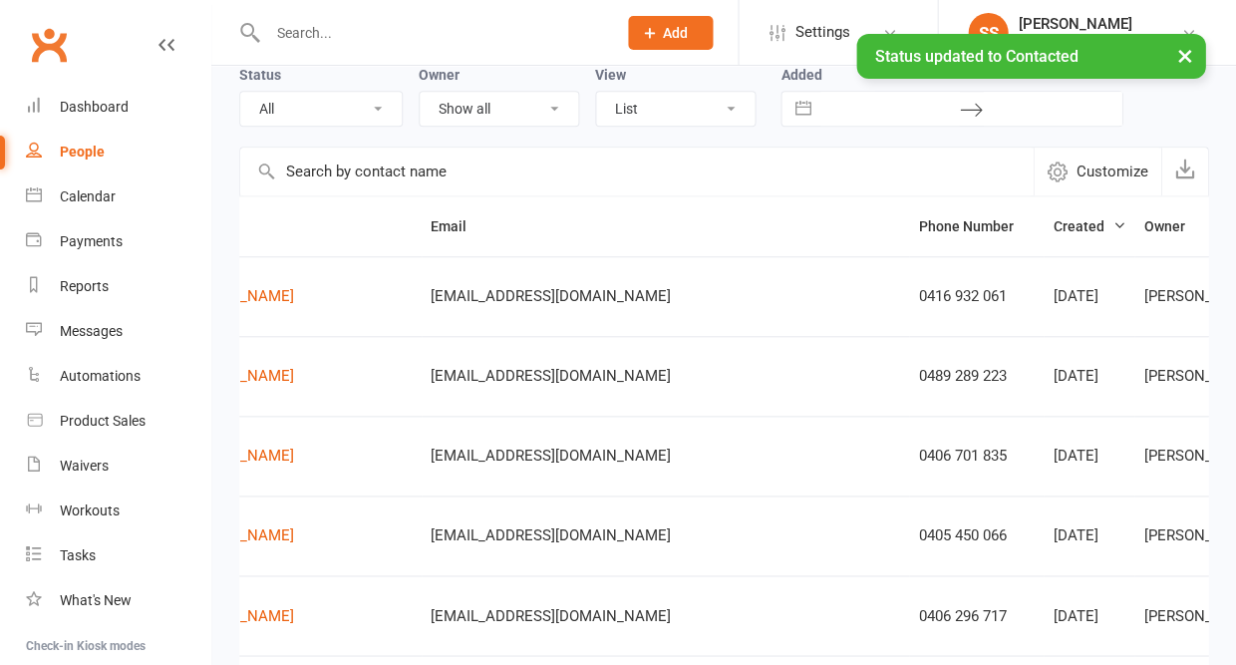
scroll to position [0, 0]
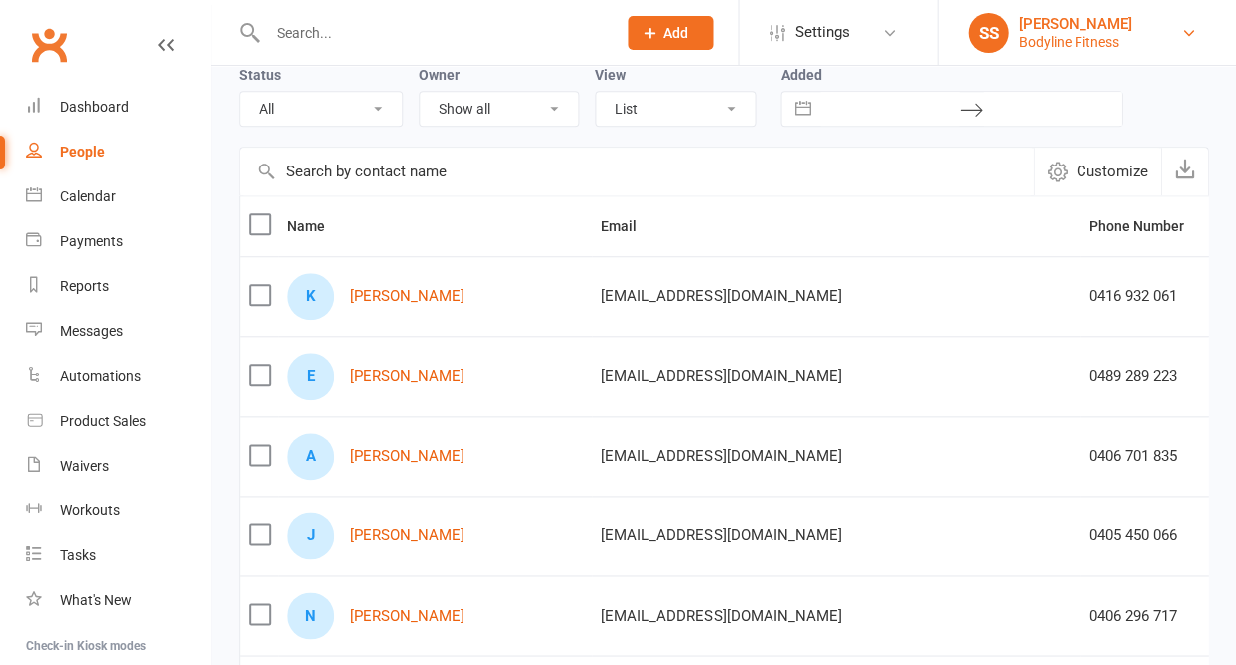
click at [1013, 33] on link "SS [PERSON_NAME] Bodyline Fitness" at bounding box center [1087, 33] width 238 height 40
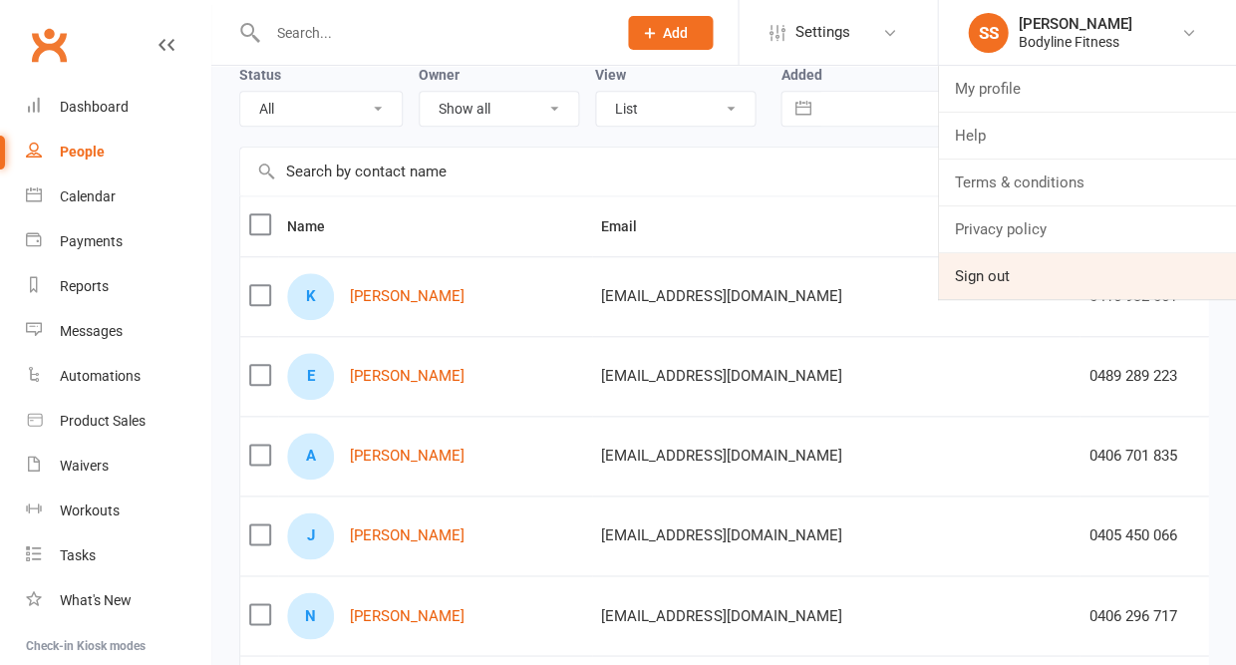
click at [957, 256] on link "Sign out" at bounding box center [1087, 276] width 298 height 46
